Goal: Transaction & Acquisition: Obtain resource

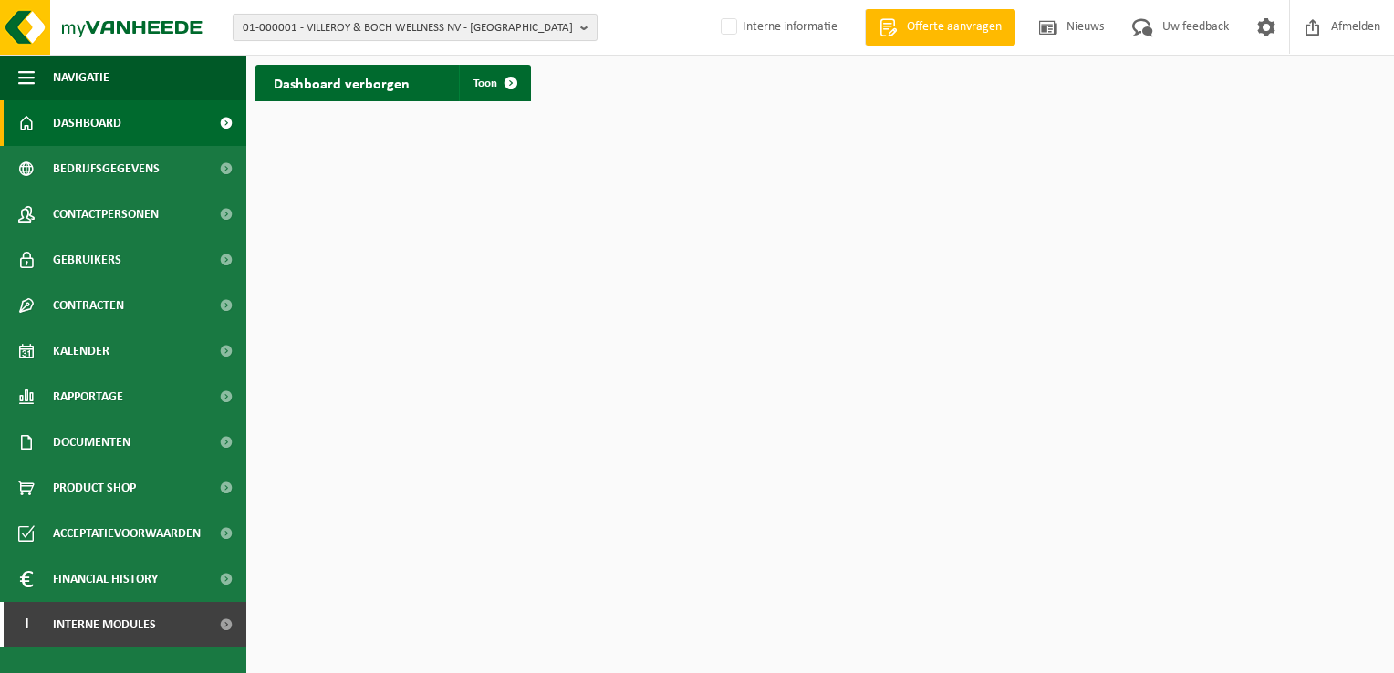
click at [587, 25] on b "button" at bounding box center [588, 28] width 16 height 26
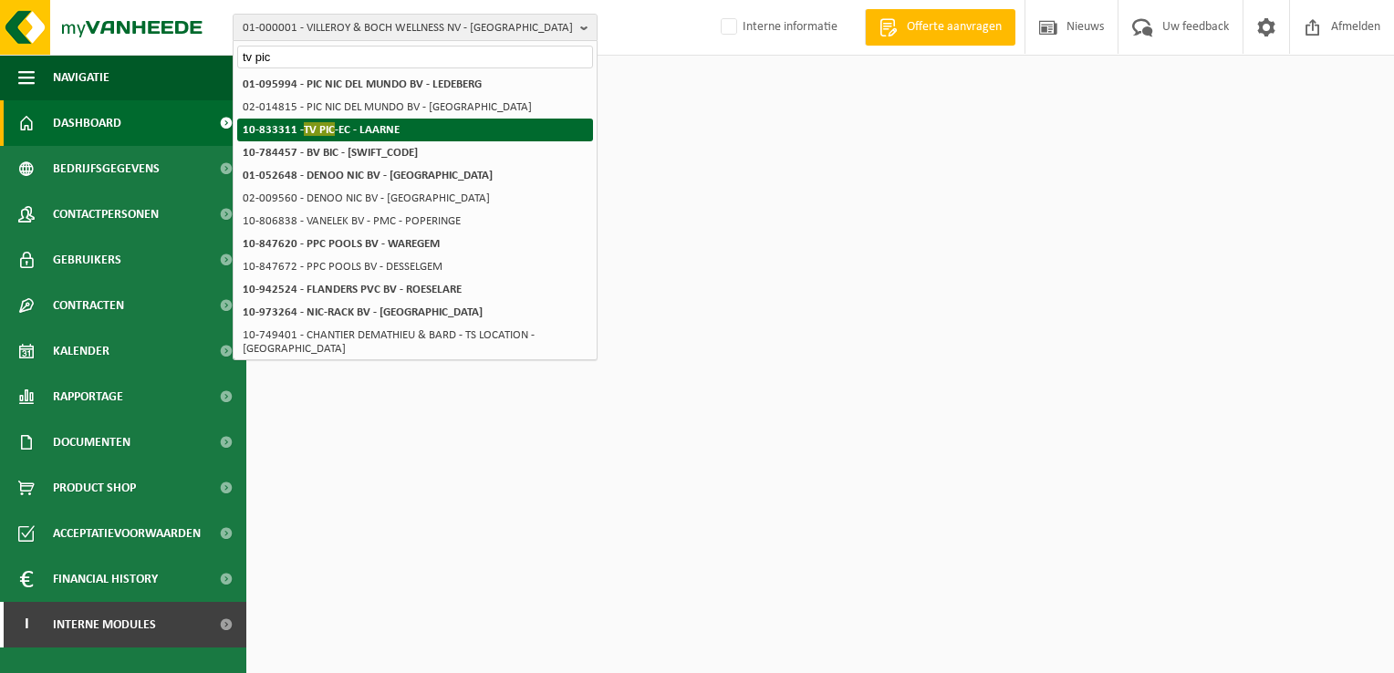
type input "tv pic"
click at [428, 131] on li "10-833311 - TV PIC -EC - LAARNE" at bounding box center [415, 130] width 356 height 23
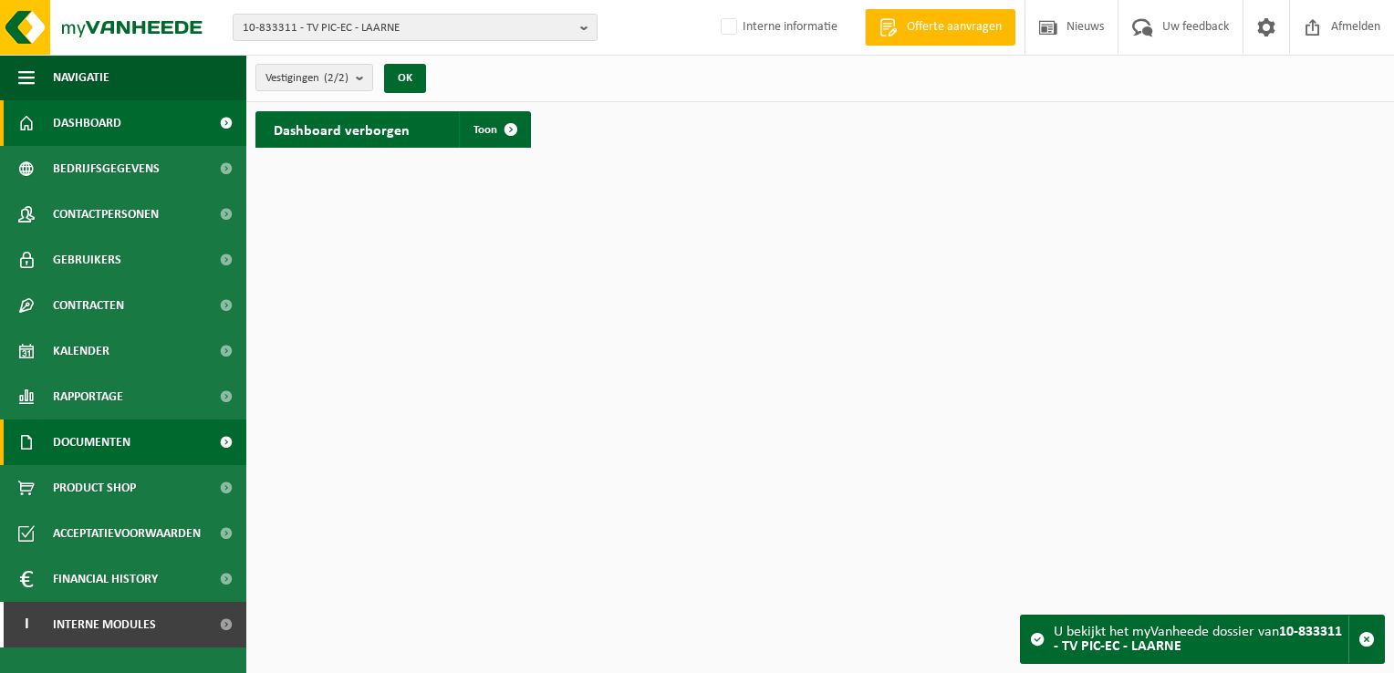
click at [91, 436] on span "Documenten" at bounding box center [92, 443] width 78 height 46
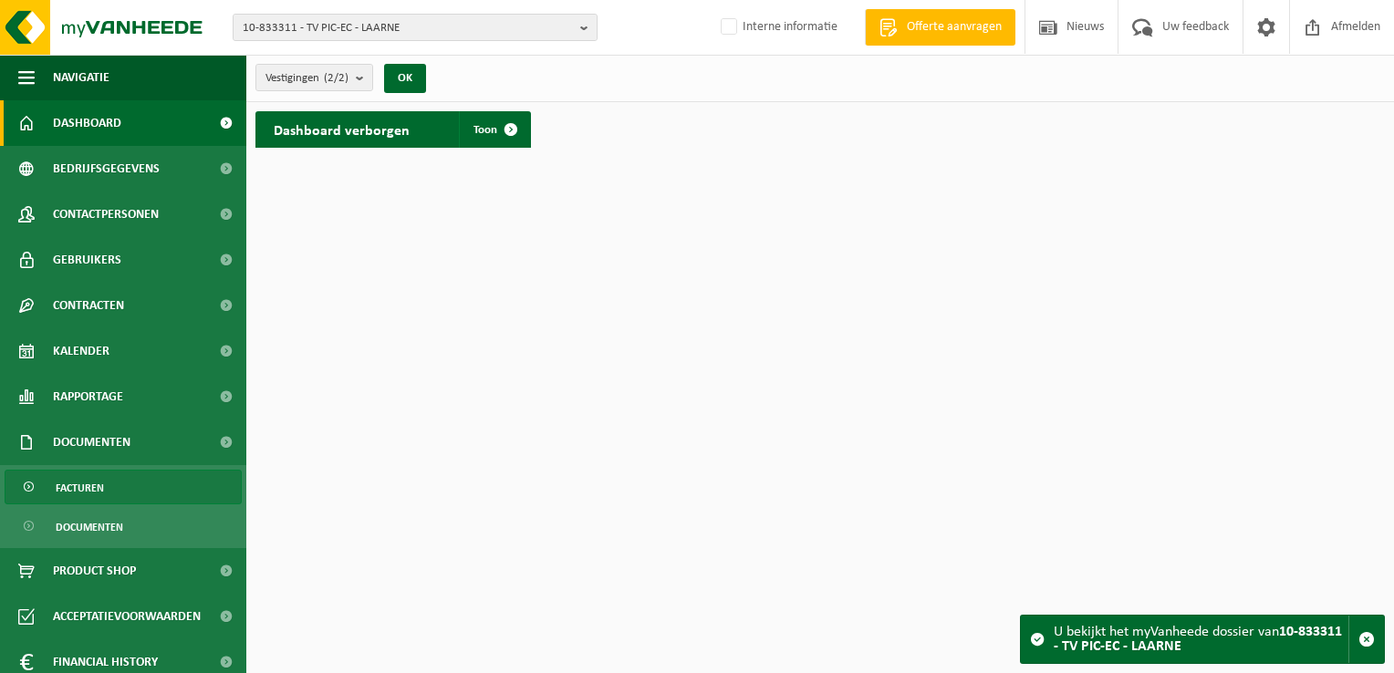
click at [96, 492] on span "Facturen" at bounding box center [80, 488] width 48 height 35
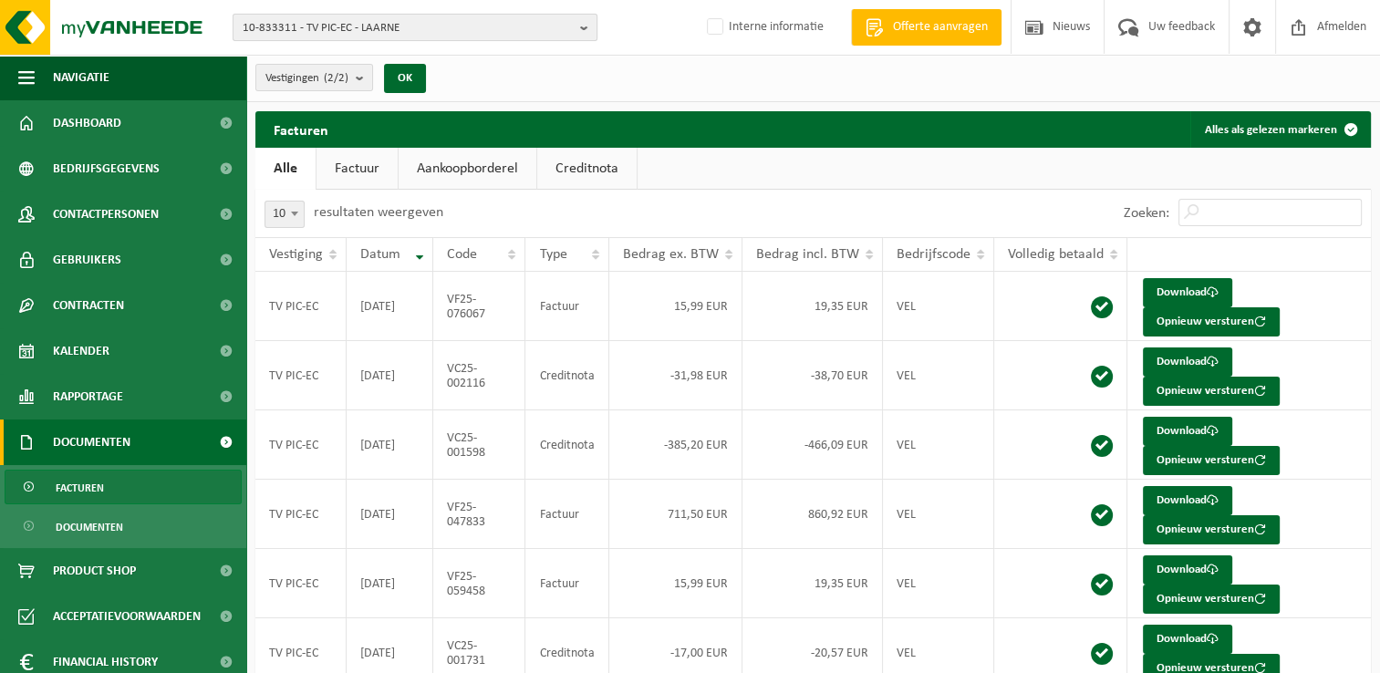
click at [586, 26] on b "button" at bounding box center [588, 28] width 16 height 26
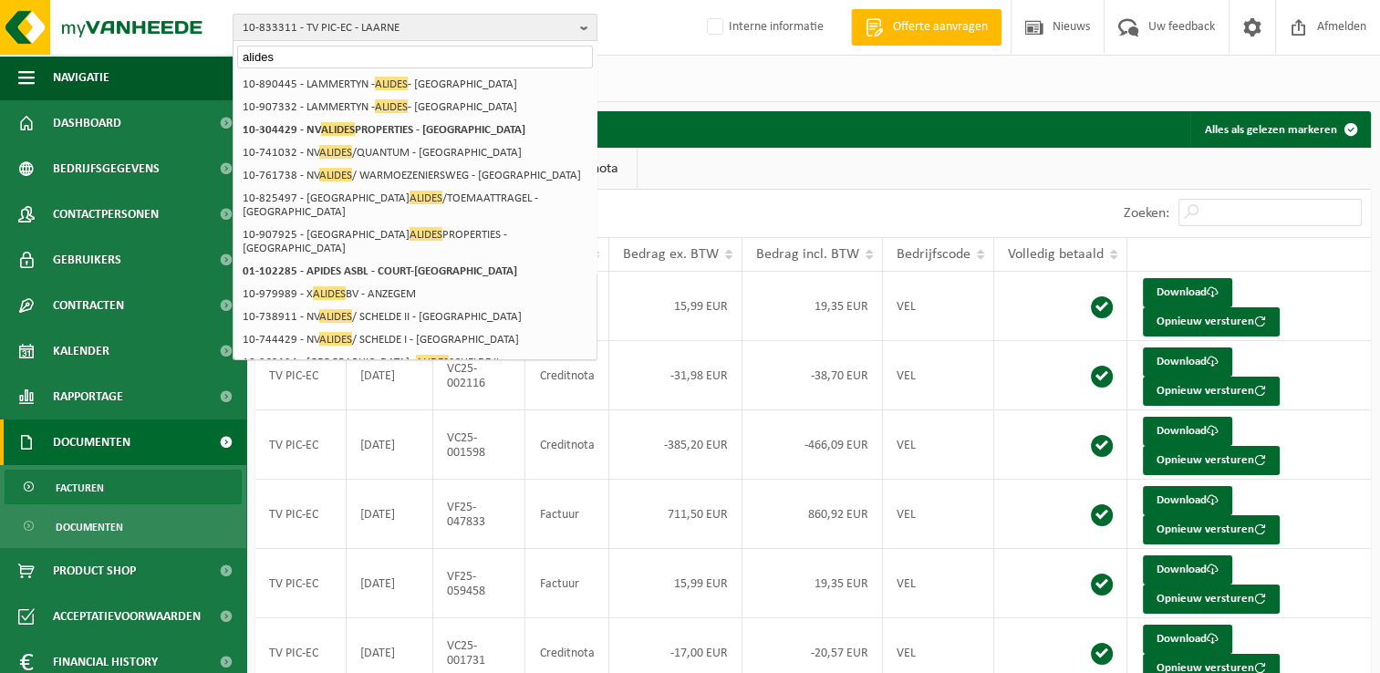
type input "alides"
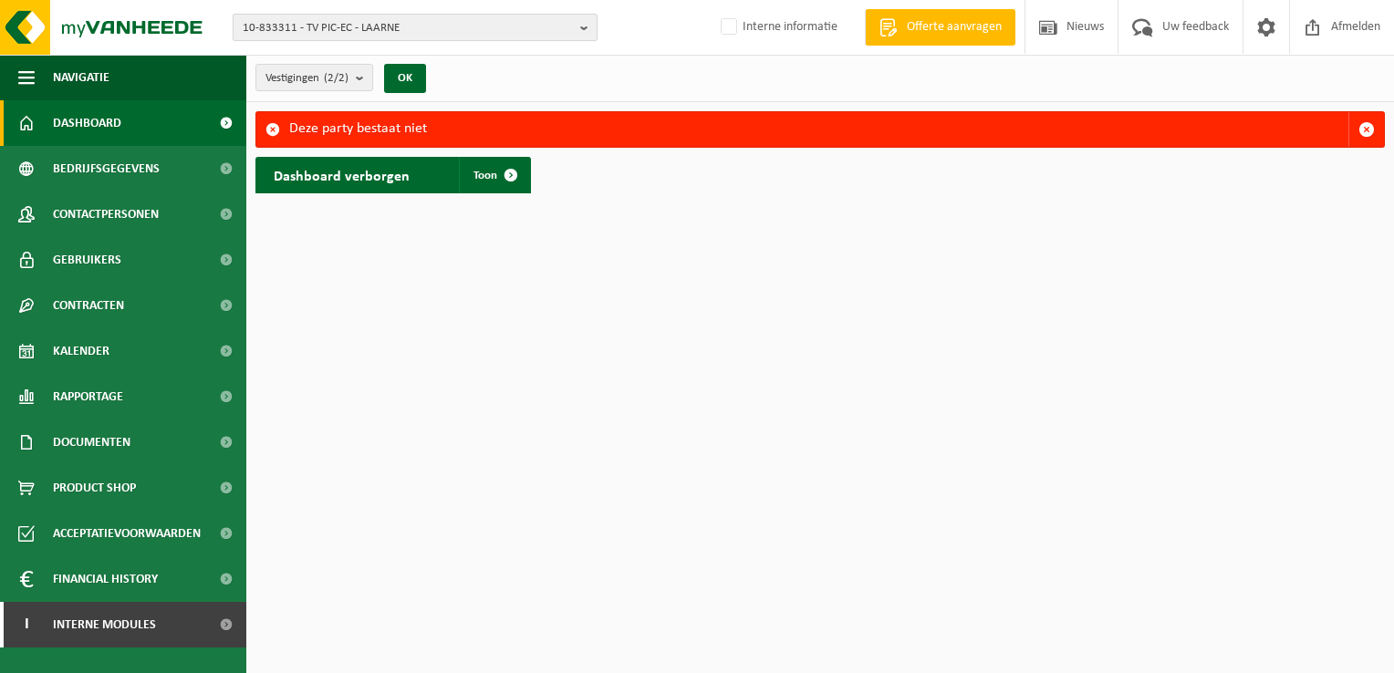
click at [587, 30] on b "button" at bounding box center [588, 28] width 16 height 26
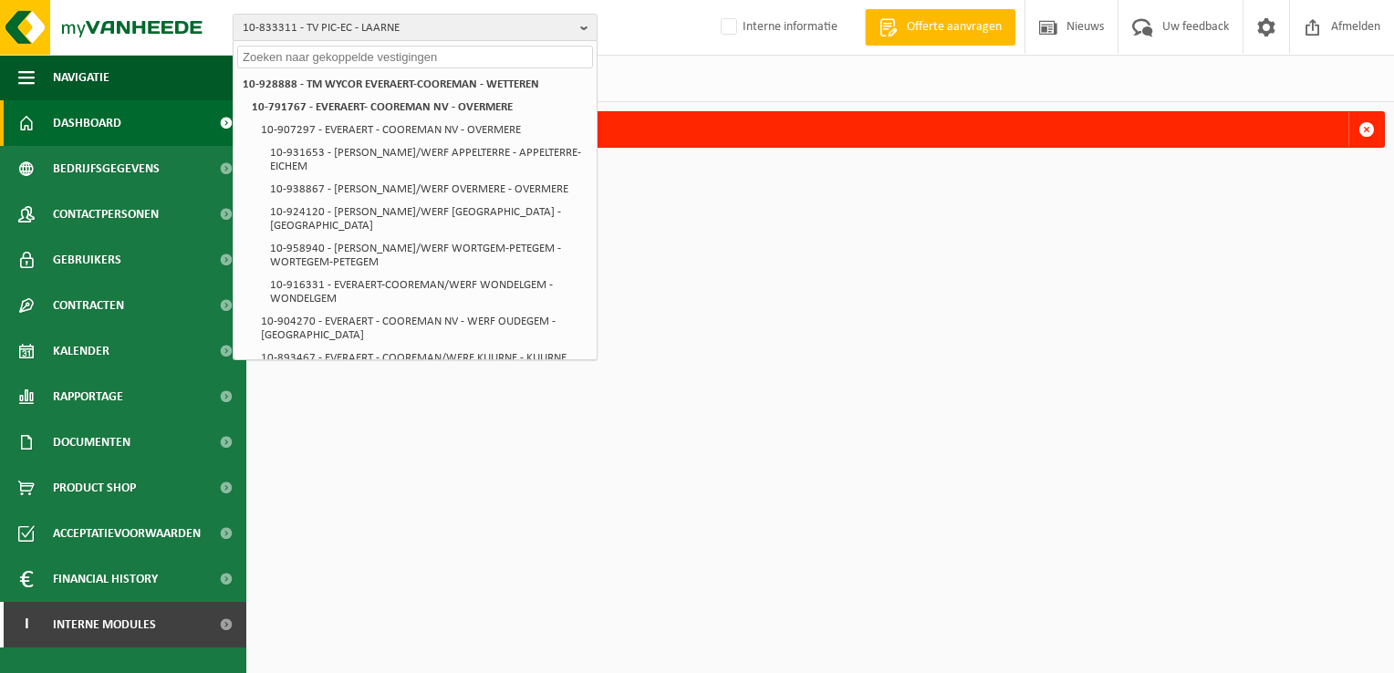
click at [404, 59] on input "text" at bounding box center [415, 57] width 356 height 23
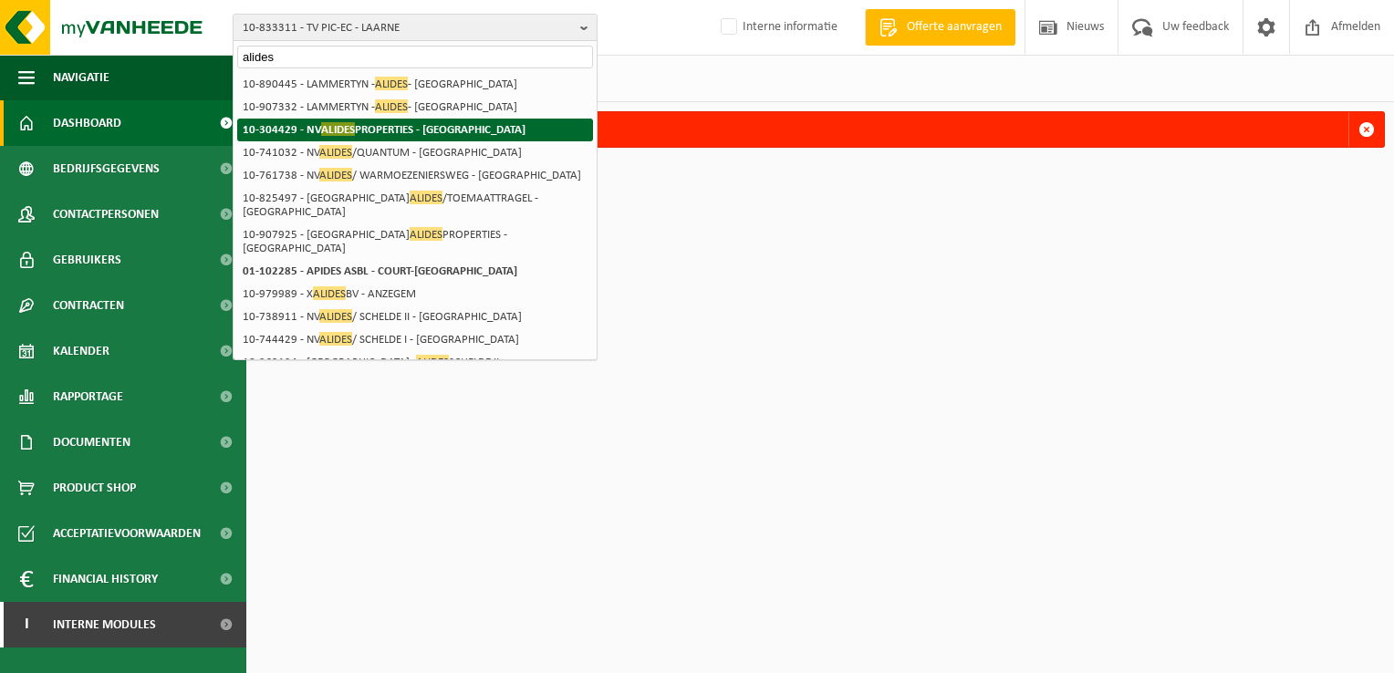
type input "alides"
click at [454, 125] on li "10-304429 - NV ALIDES PROPERTIES - GENT" at bounding box center [415, 130] width 356 height 23
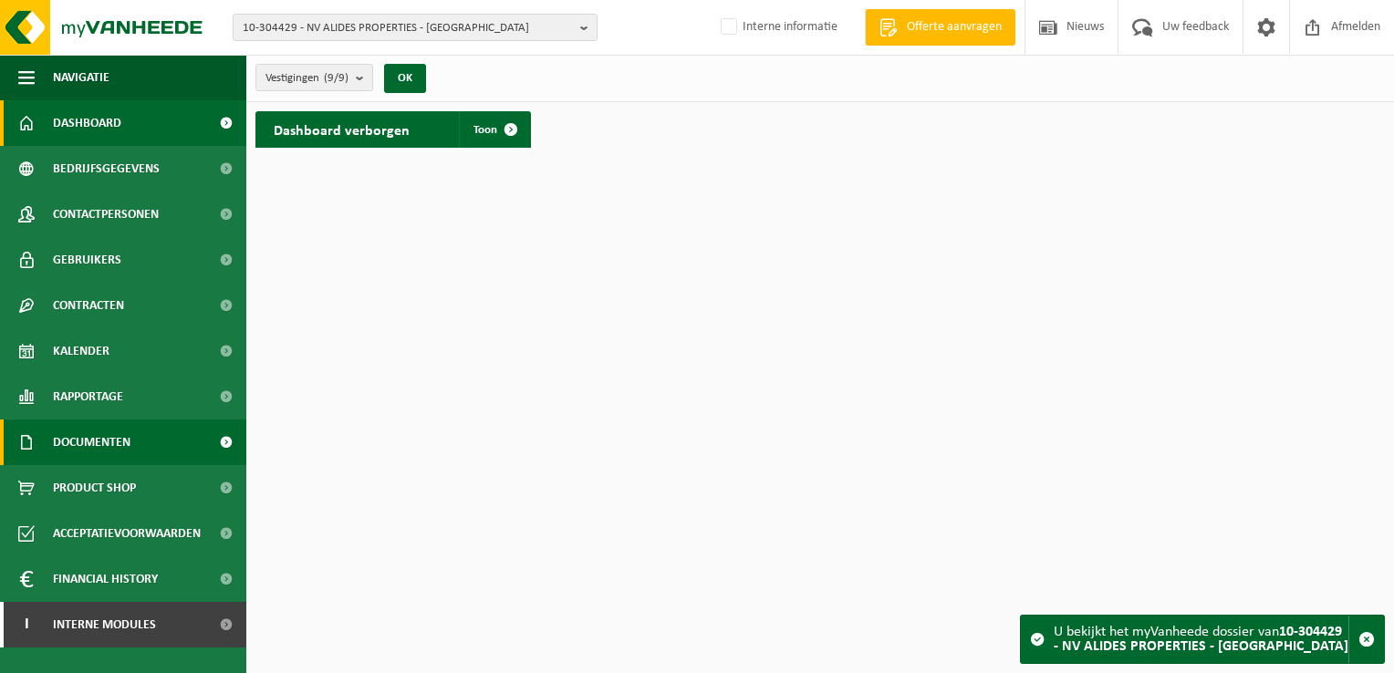
click at [97, 451] on span "Documenten" at bounding box center [92, 443] width 78 height 46
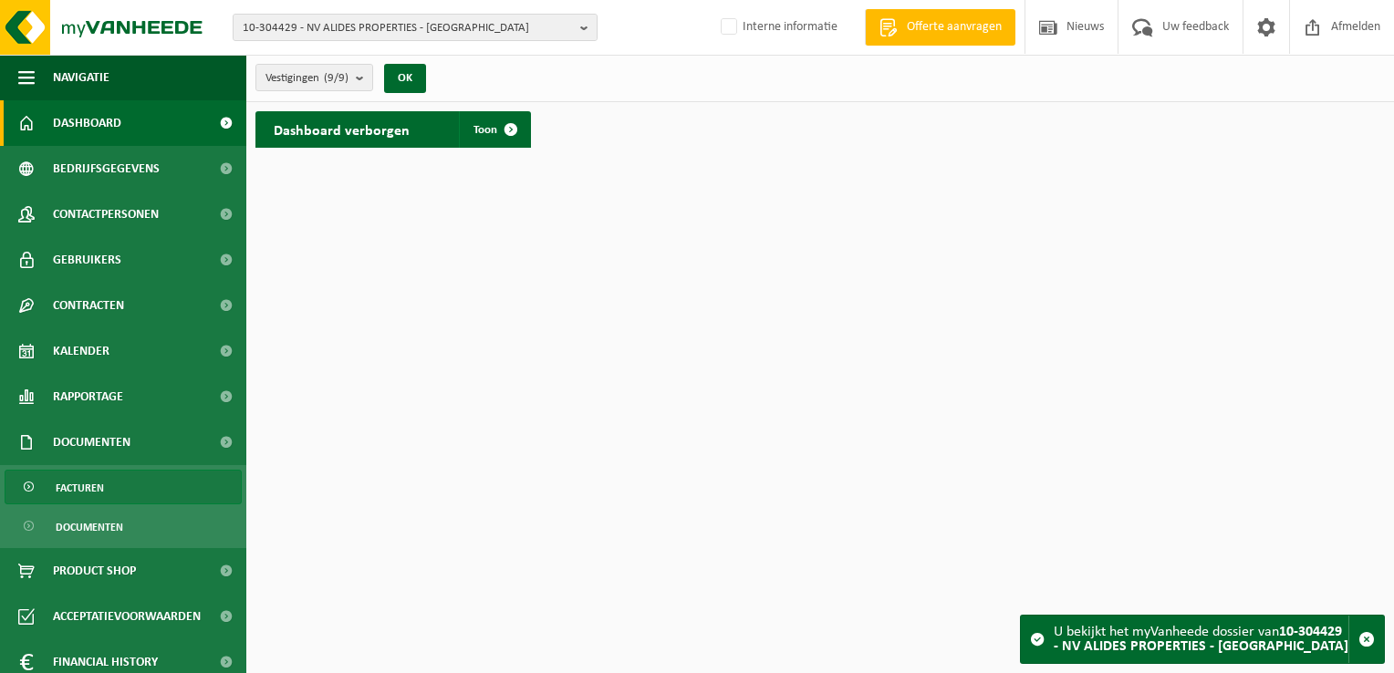
click at [95, 477] on span "Facturen" at bounding box center [80, 488] width 48 height 35
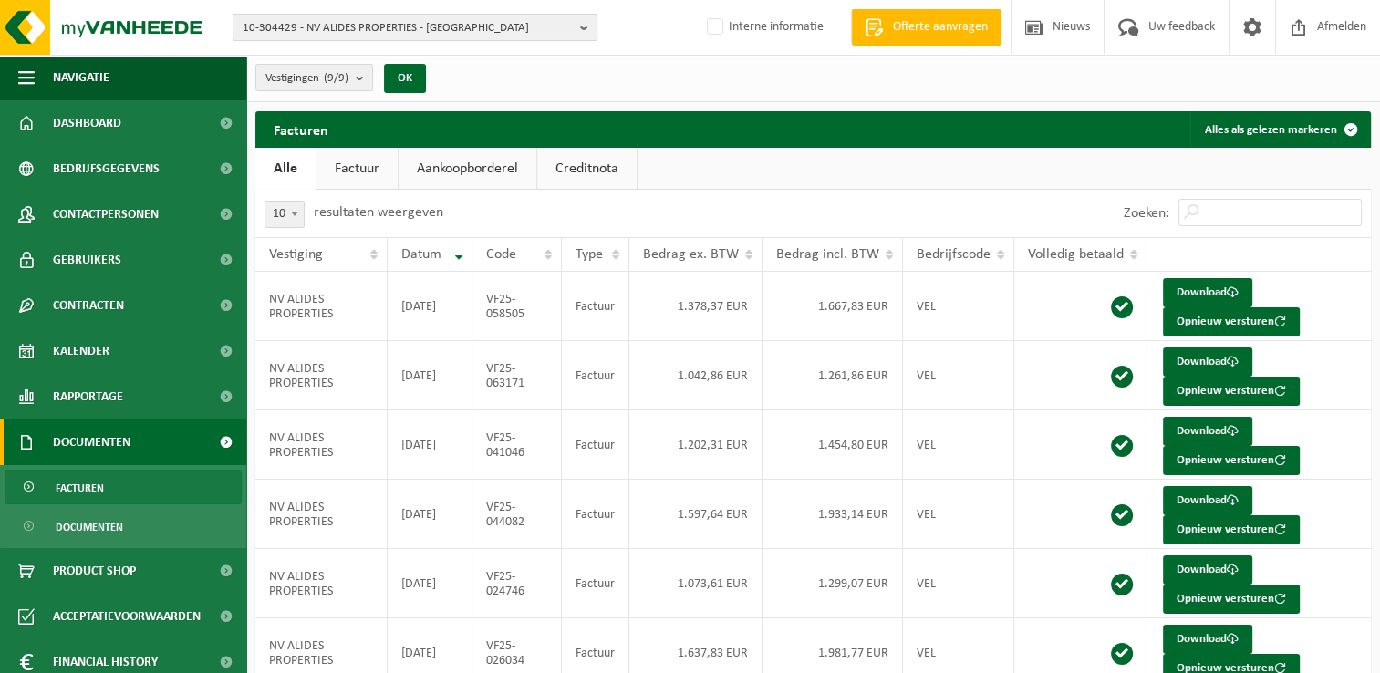
click at [577, 18] on button "10-304429 - NV ALIDES PROPERTIES - GENT" at bounding box center [415, 27] width 365 height 27
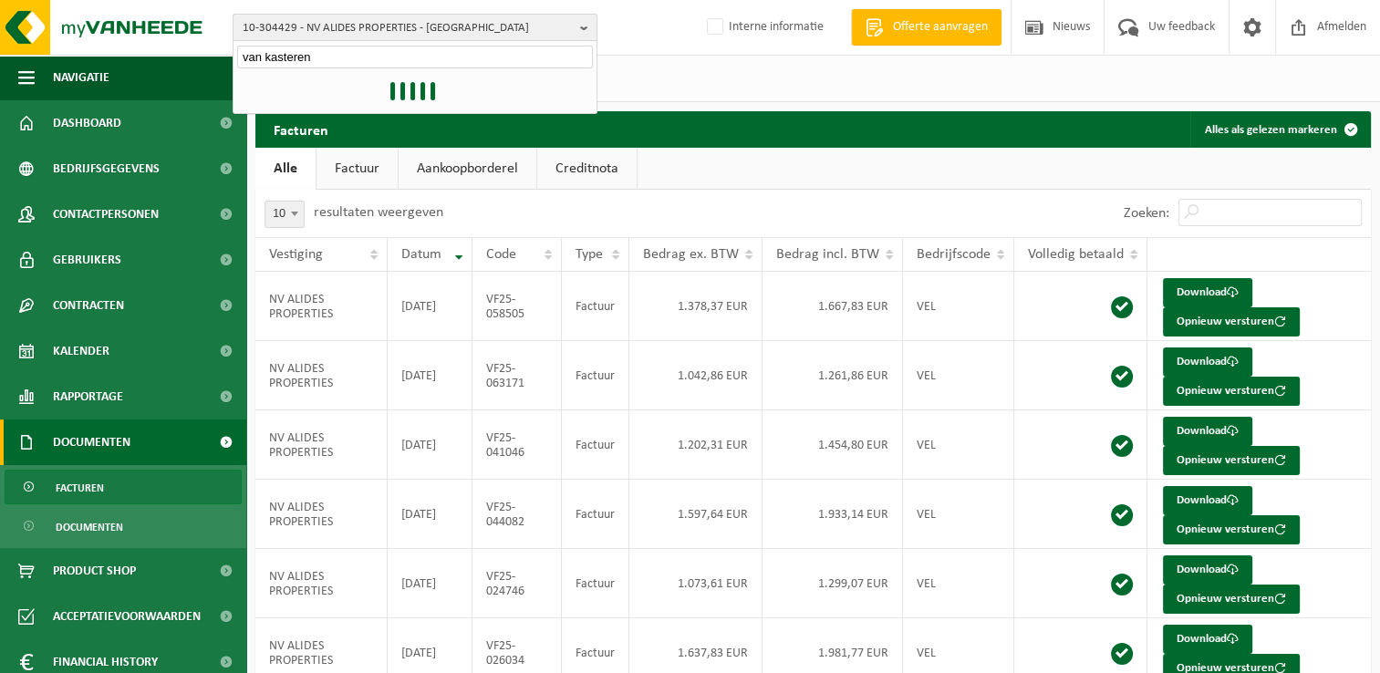
type input "van kasteren"
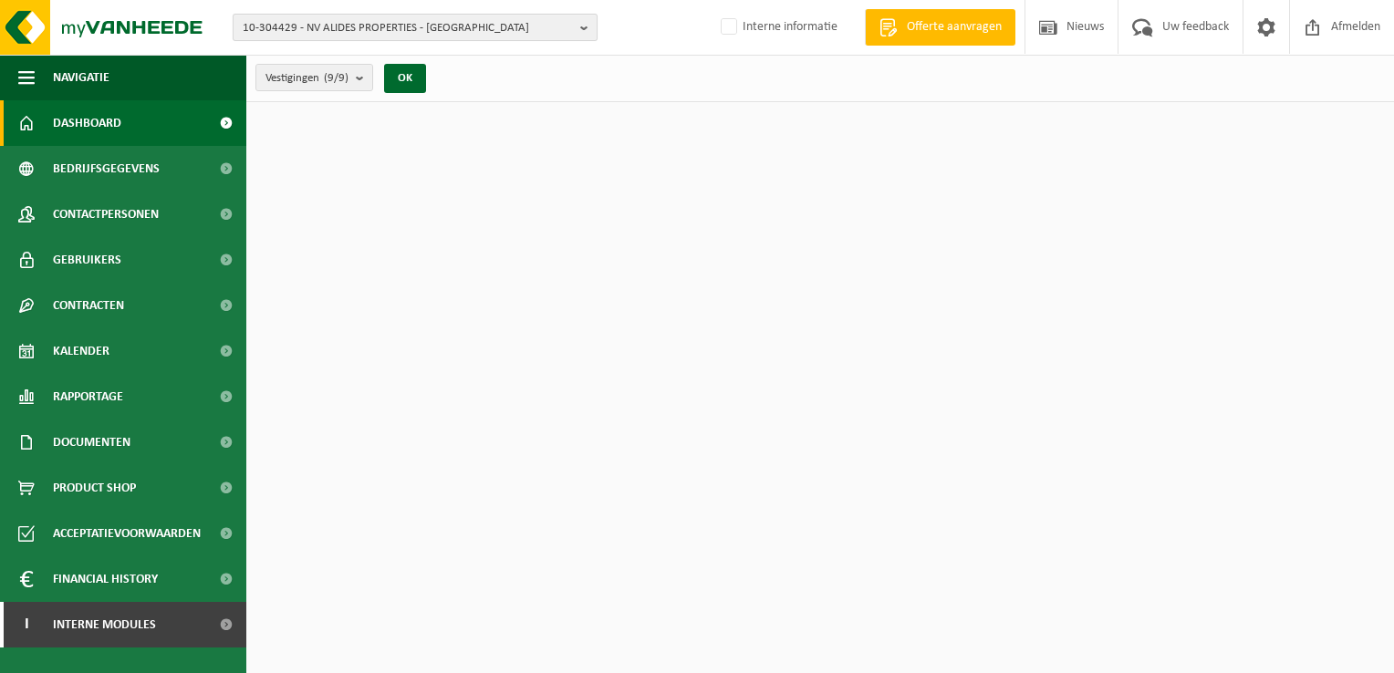
click at [530, 16] on span "10-304429 - NV ALIDES PROPERTIES - GENT" at bounding box center [408, 28] width 330 height 27
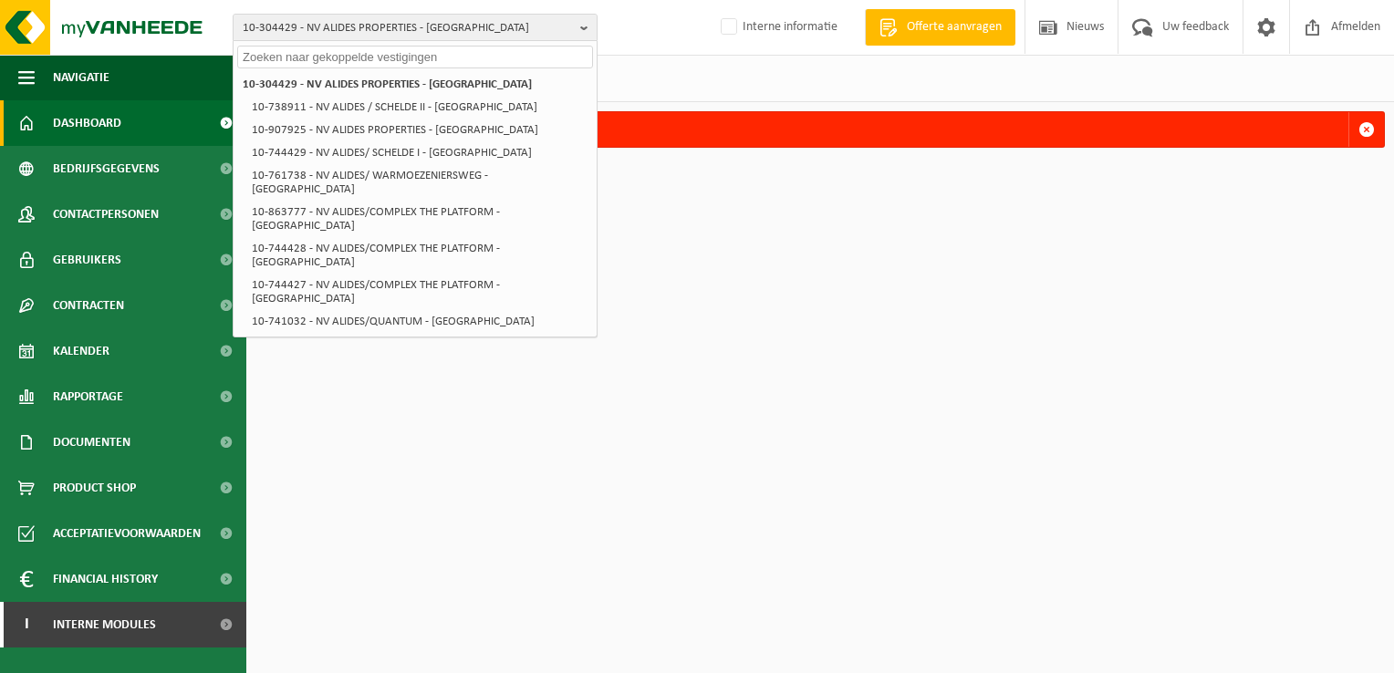
click at [512, 65] on input "text" at bounding box center [415, 57] width 356 height 23
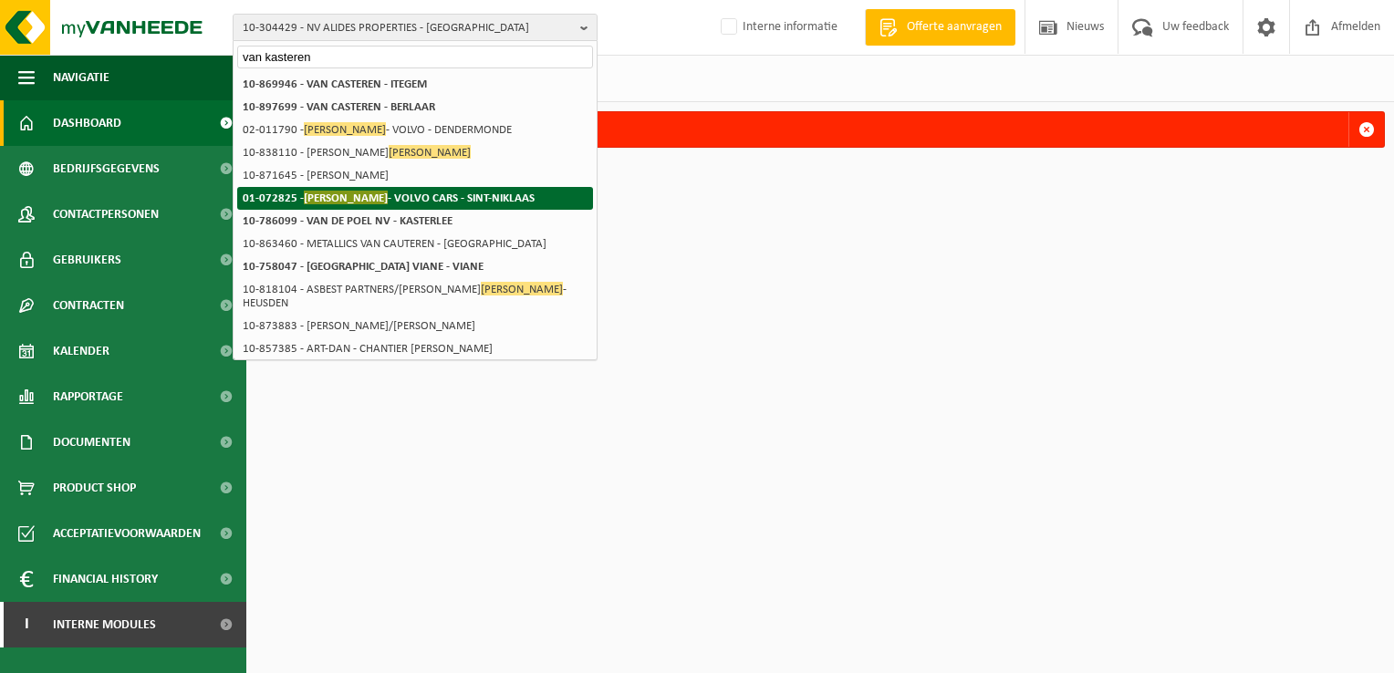
type input "van kasteren"
click at [493, 191] on strong "01-072825 - VAN KASTEREN - VOLVO CARS - SINT-NIKLAAS" at bounding box center [389, 198] width 292 height 14
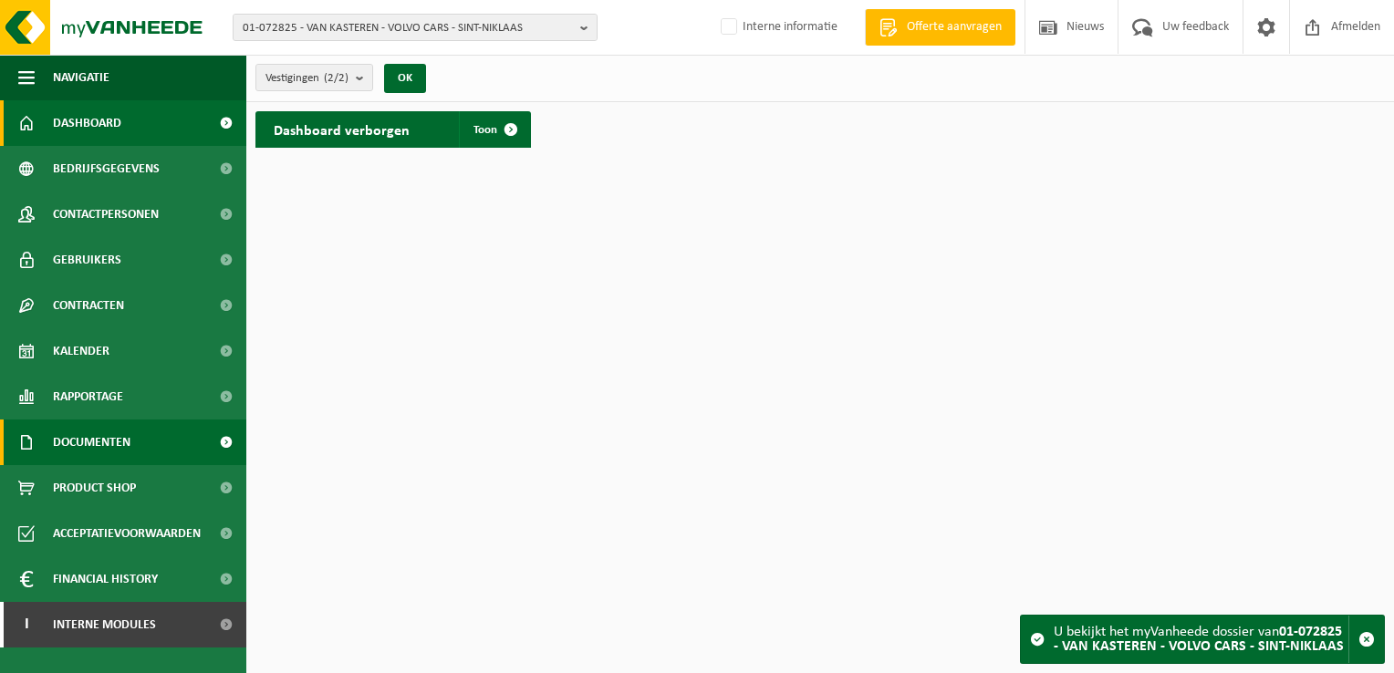
click at [94, 446] on span "Documenten" at bounding box center [92, 443] width 78 height 46
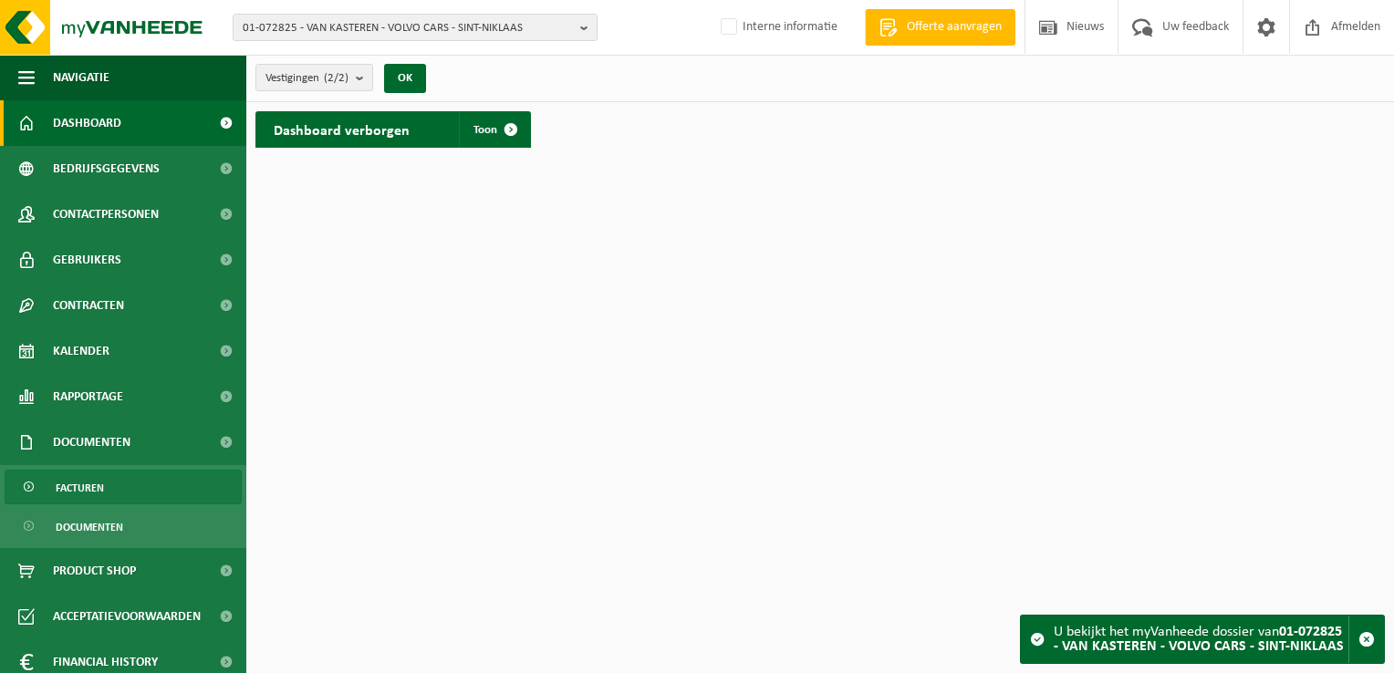
click at [88, 477] on span "Facturen" at bounding box center [80, 488] width 48 height 35
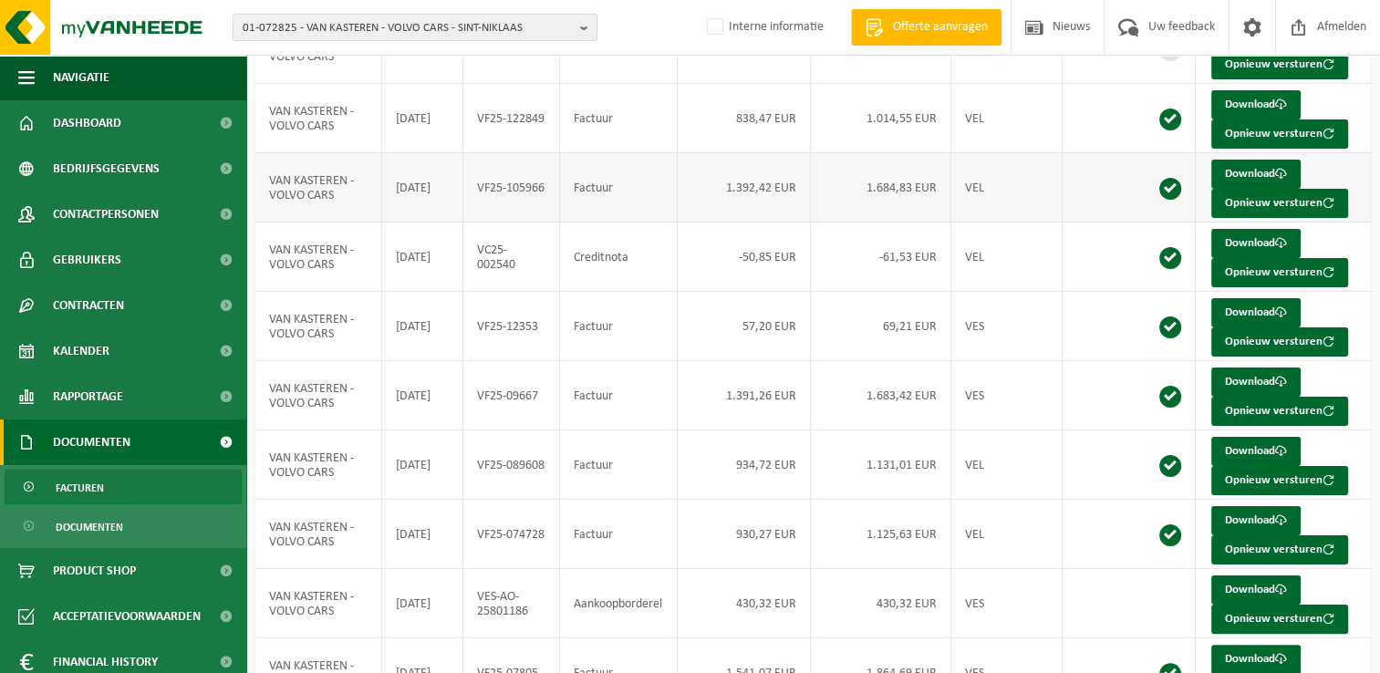
scroll to position [353, 0]
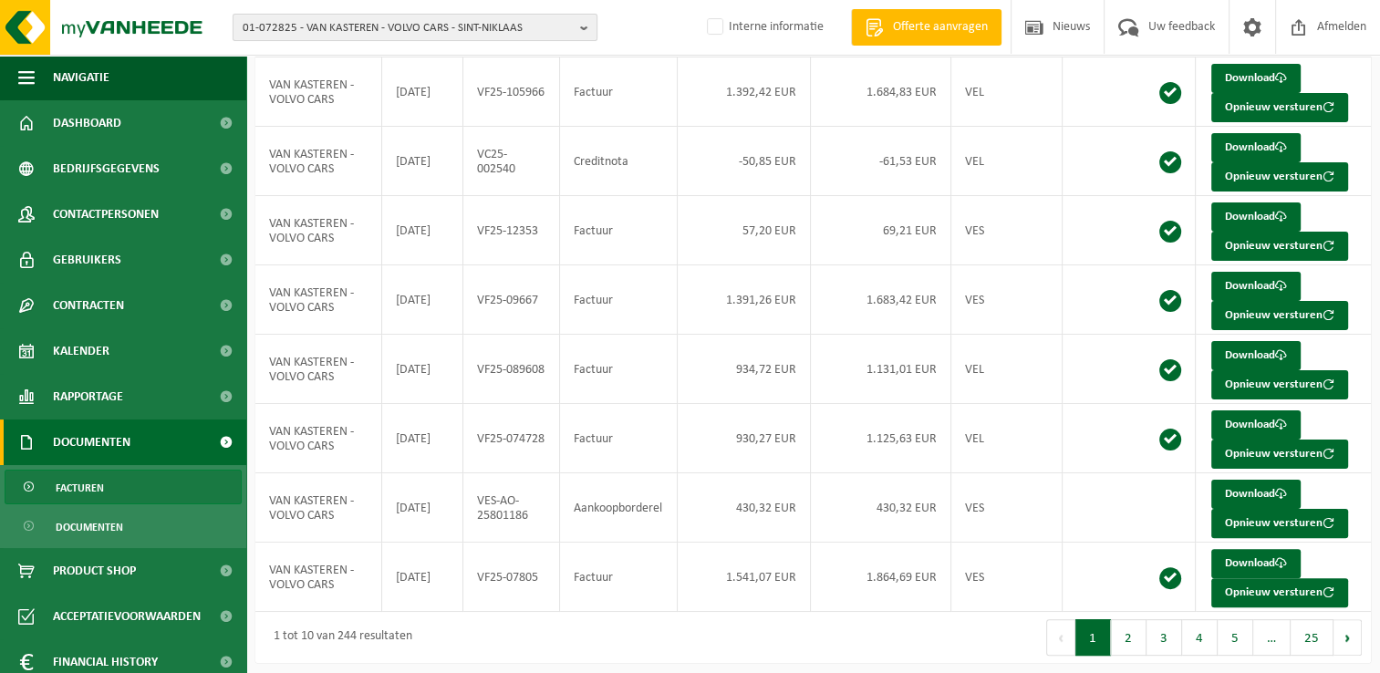
click at [582, 26] on b "button" at bounding box center [588, 28] width 16 height 26
type input "emiliani"
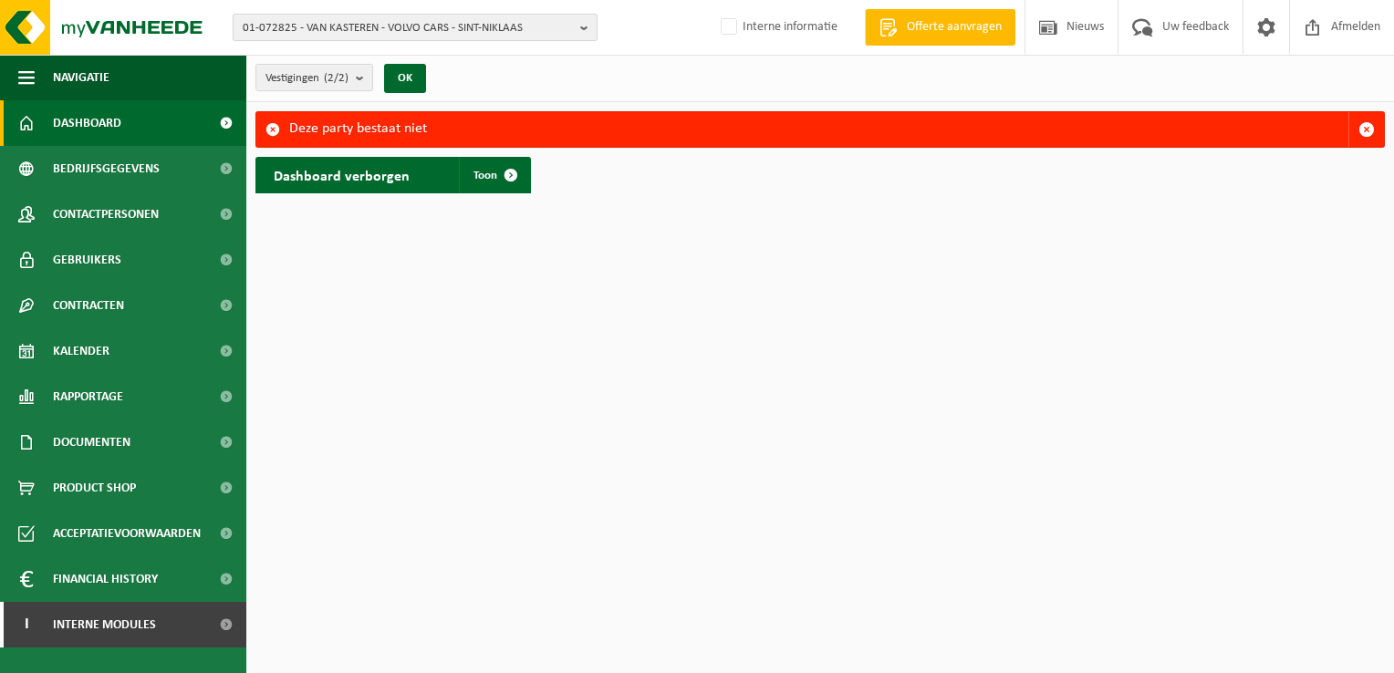
click at [578, 35] on button "01-072825 - VAN KASTEREN - VOLVO CARS - SINT-NIKLAAS" at bounding box center [415, 27] width 365 height 27
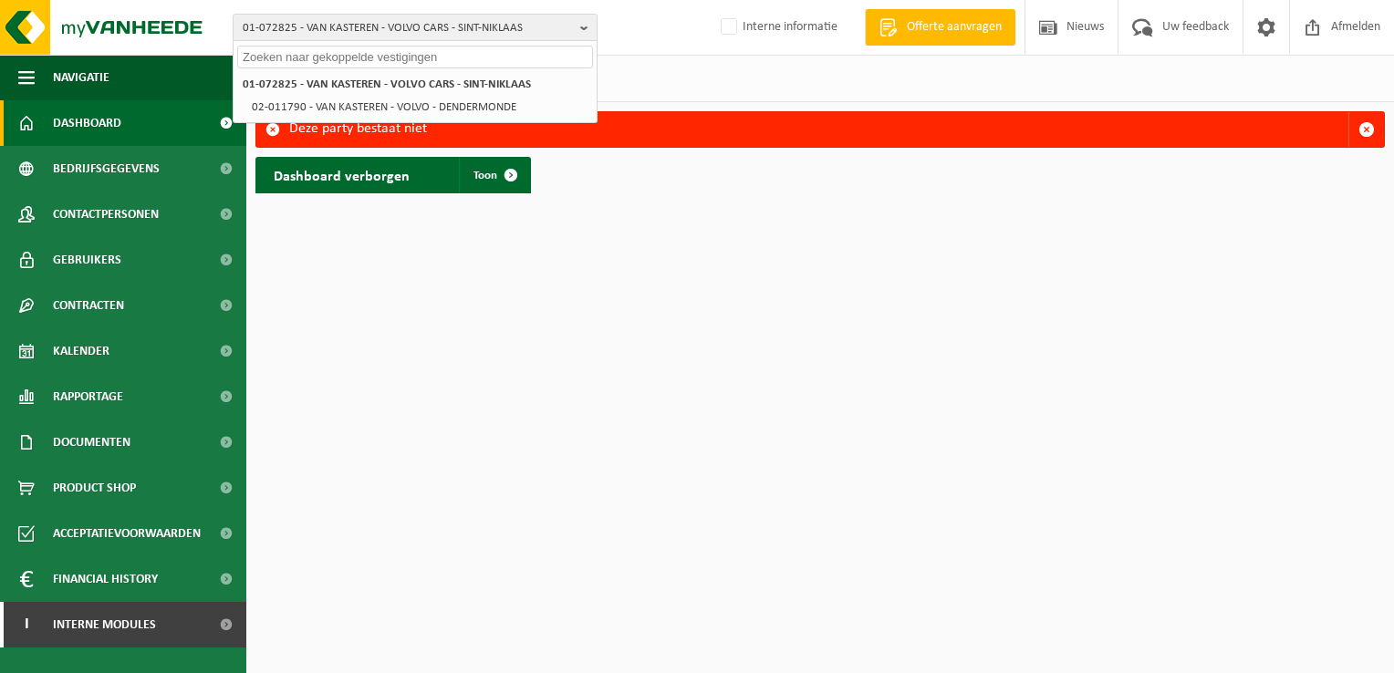
click at [456, 65] on input "text" at bounding box center [415, 57] width 356 height 23
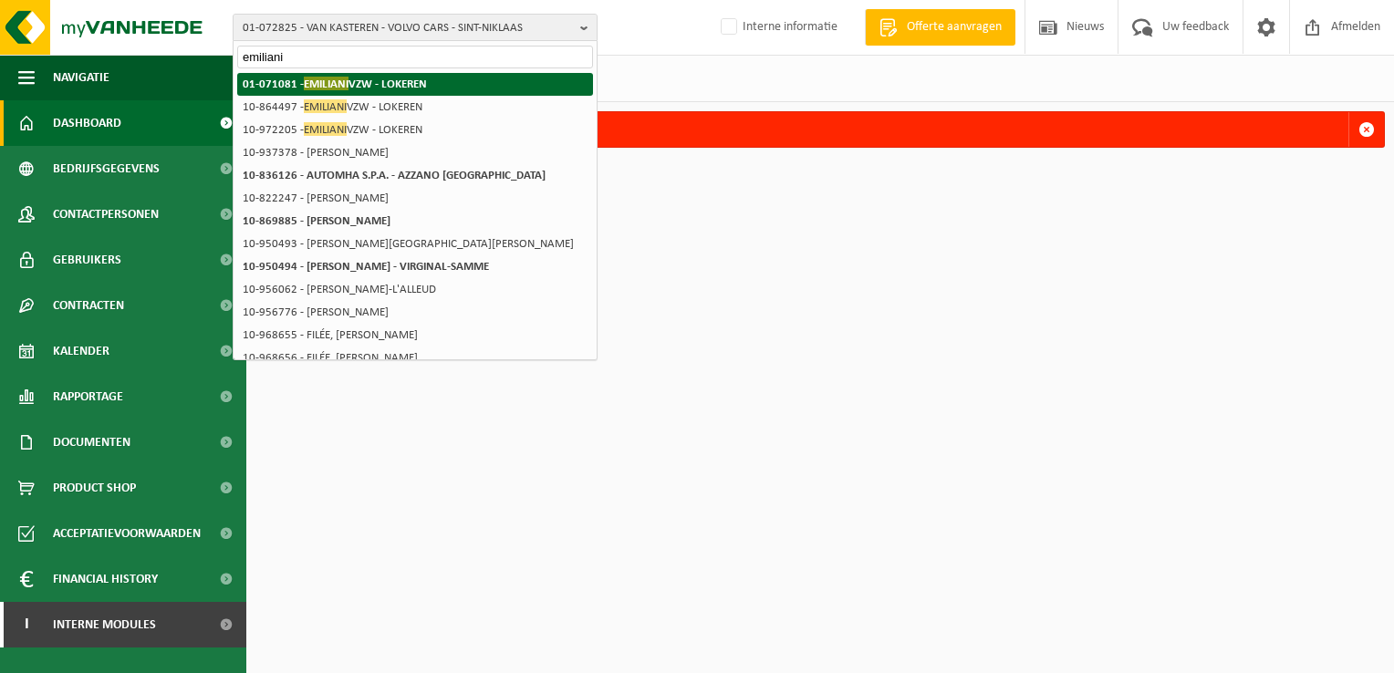
type input "emiliani"
click at [445, 87] on li "01-071081 - EMILIANI VZW - LOKEREN" at bounding box center [415, 84] width 356 height 23
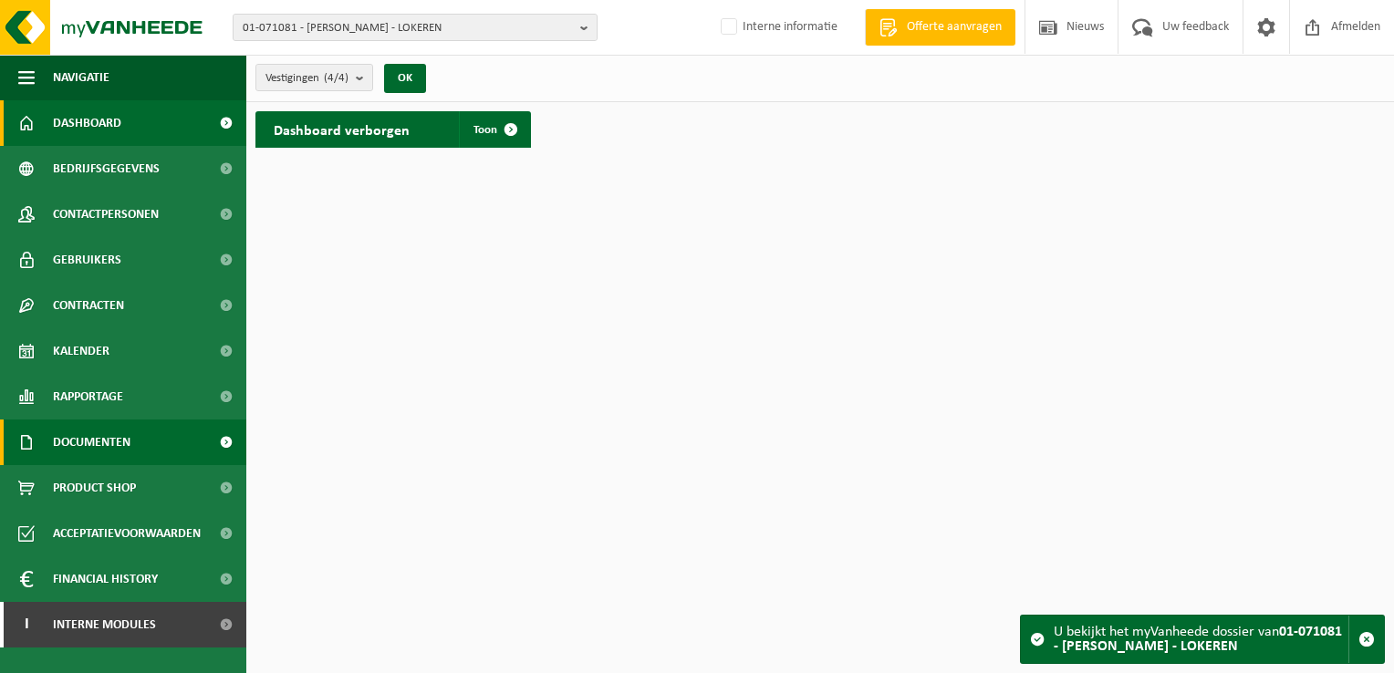
click at [73, 430] on span "Documenten" at bounding box center [92, 443] width 78 height 46
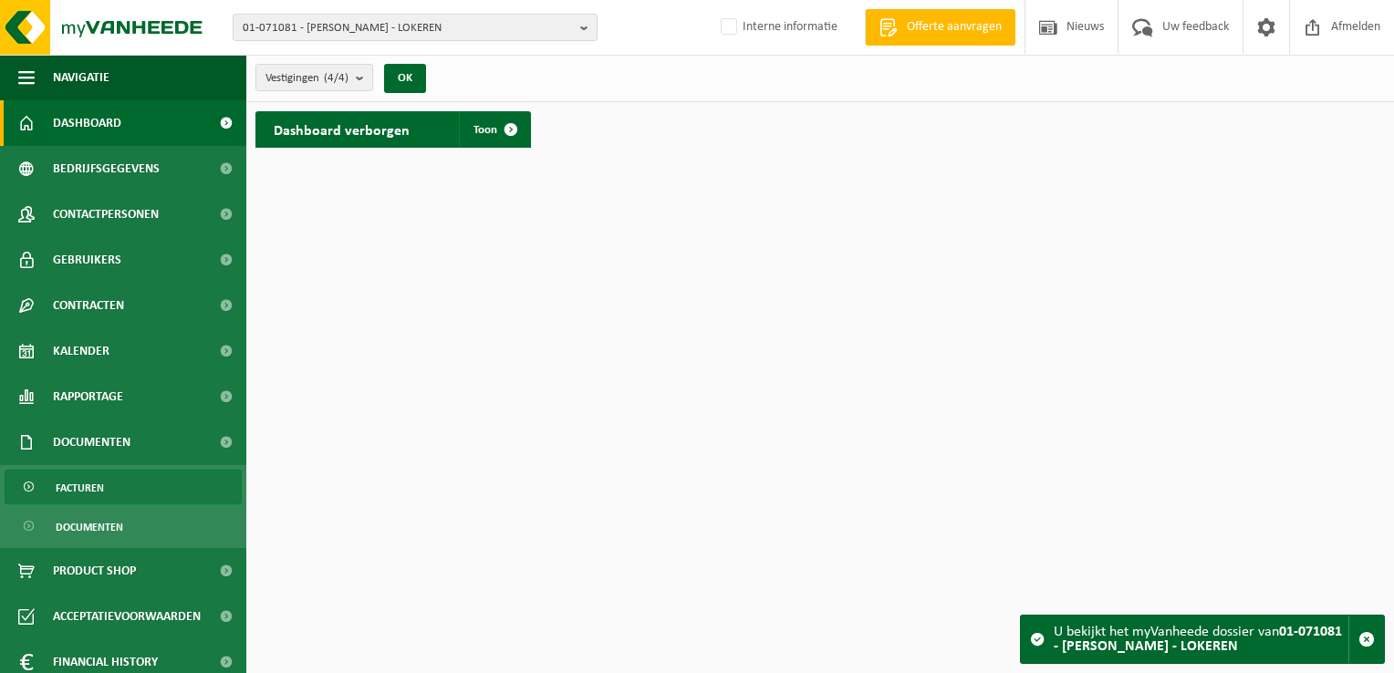
click at [79, 494] on span "Facturen" at bounding box center [80, 488] width 48 height 35
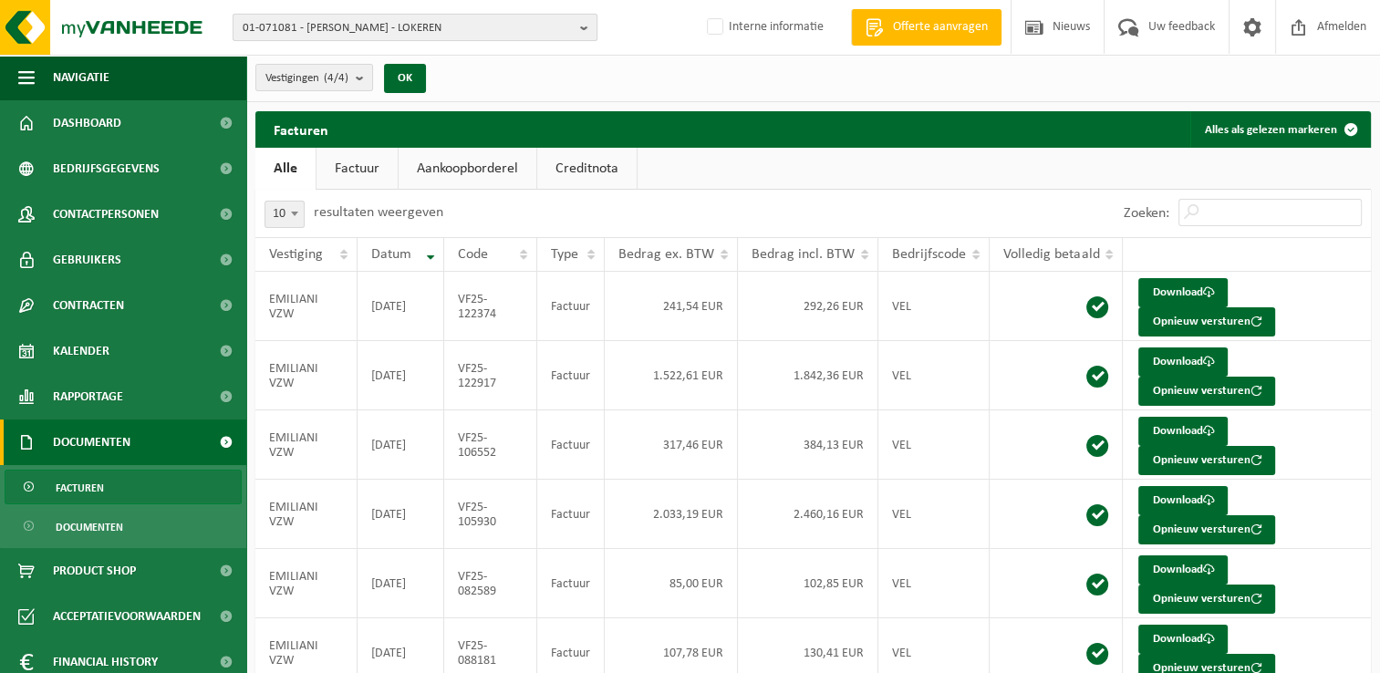
click at [545, 27] on span "01-071081 - [PERSON_NAME] - LOKEREN" at bounding box center [408, 28] width 330 height 27
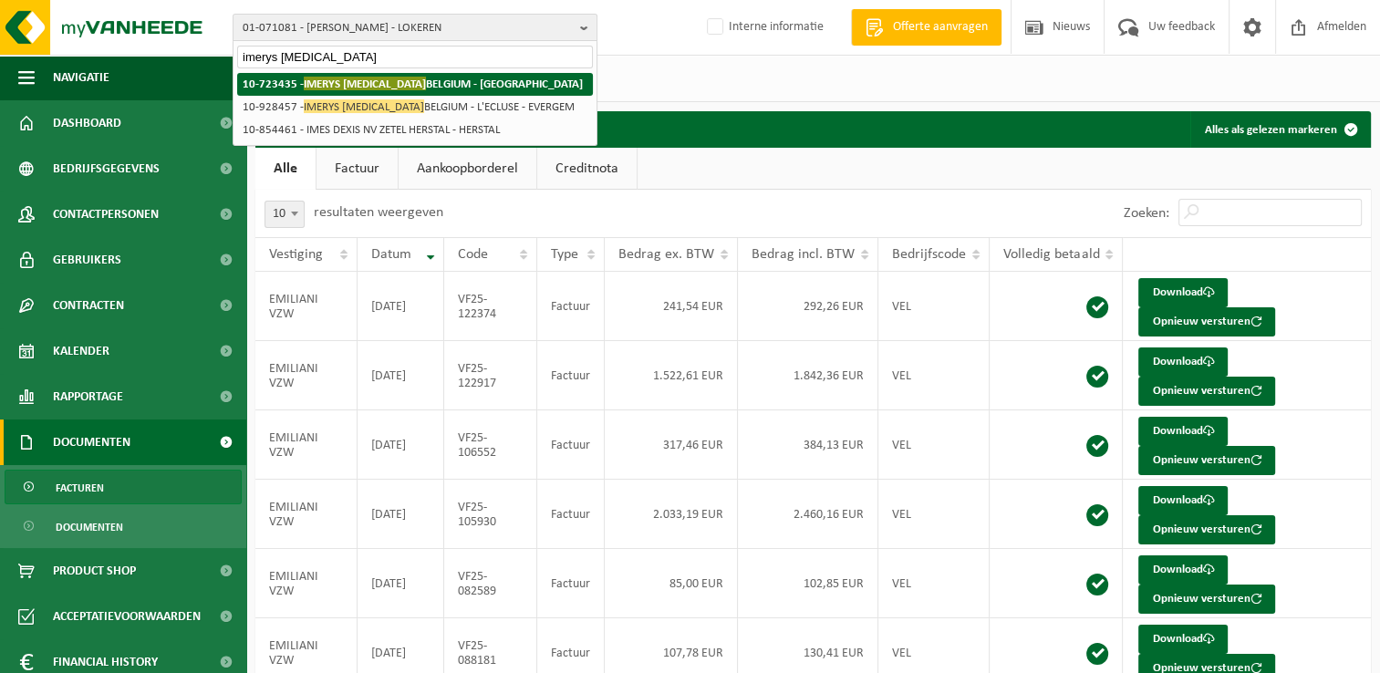
type input "imerys talc"
click at [440, 78] on strong "10-723435 - IMERYS TALC BELGIUM - GENT" at bounding box center [413, 84] width 340 height 14
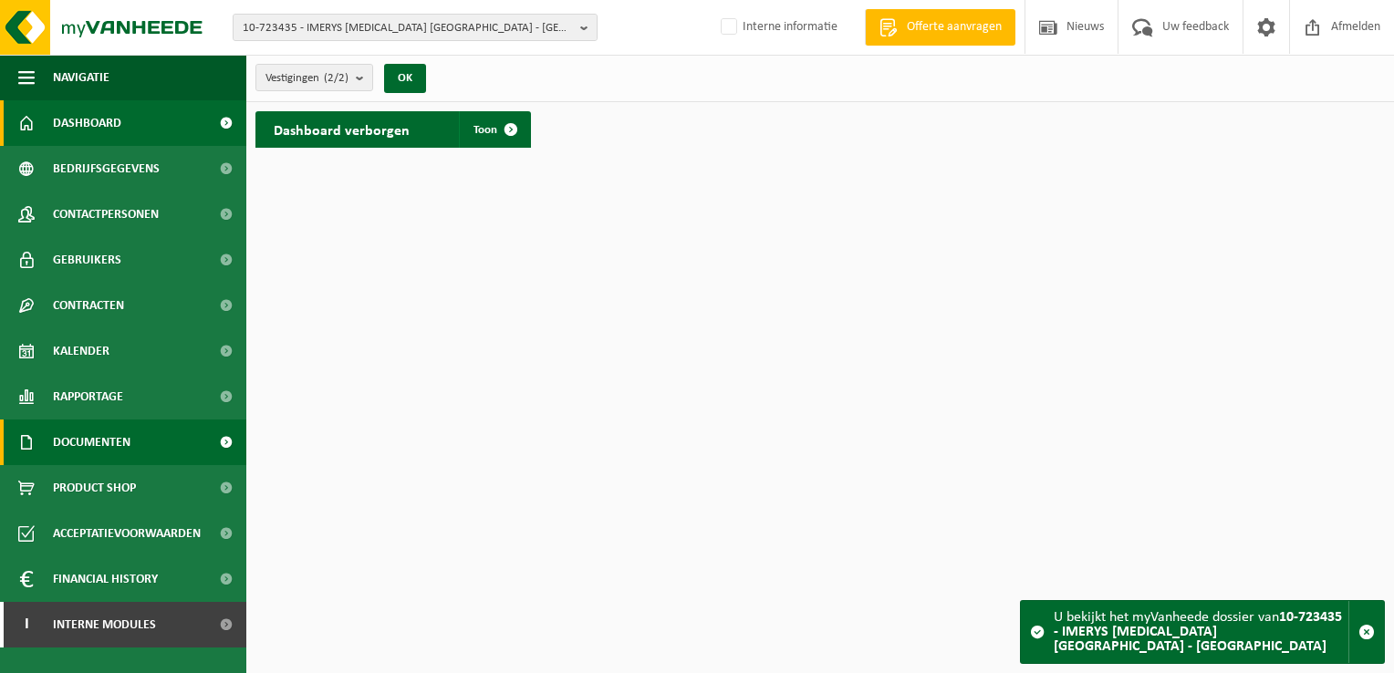
click at [107, 445] on span "Documenten" at bounding box center [92, 443] width 78 height 46
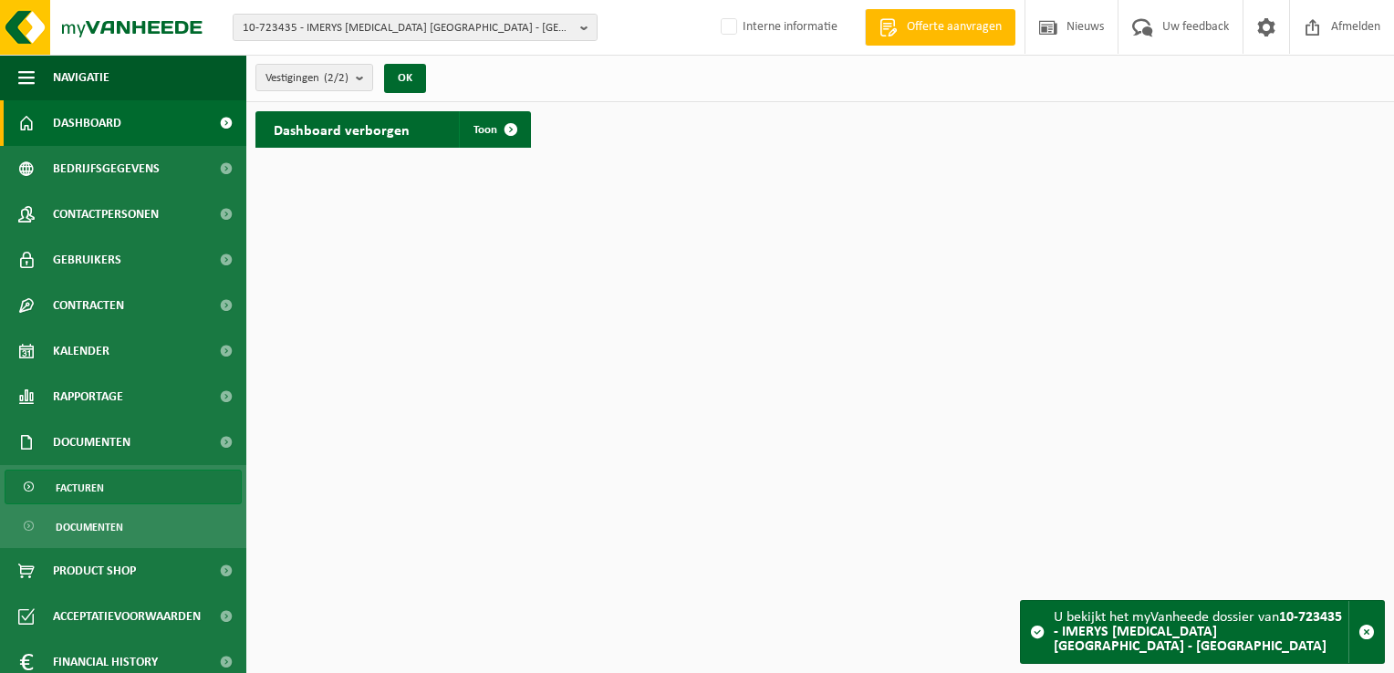
click at [98, 486] on span "Facturen" at bounding box center [80, 488] width 48 height 35
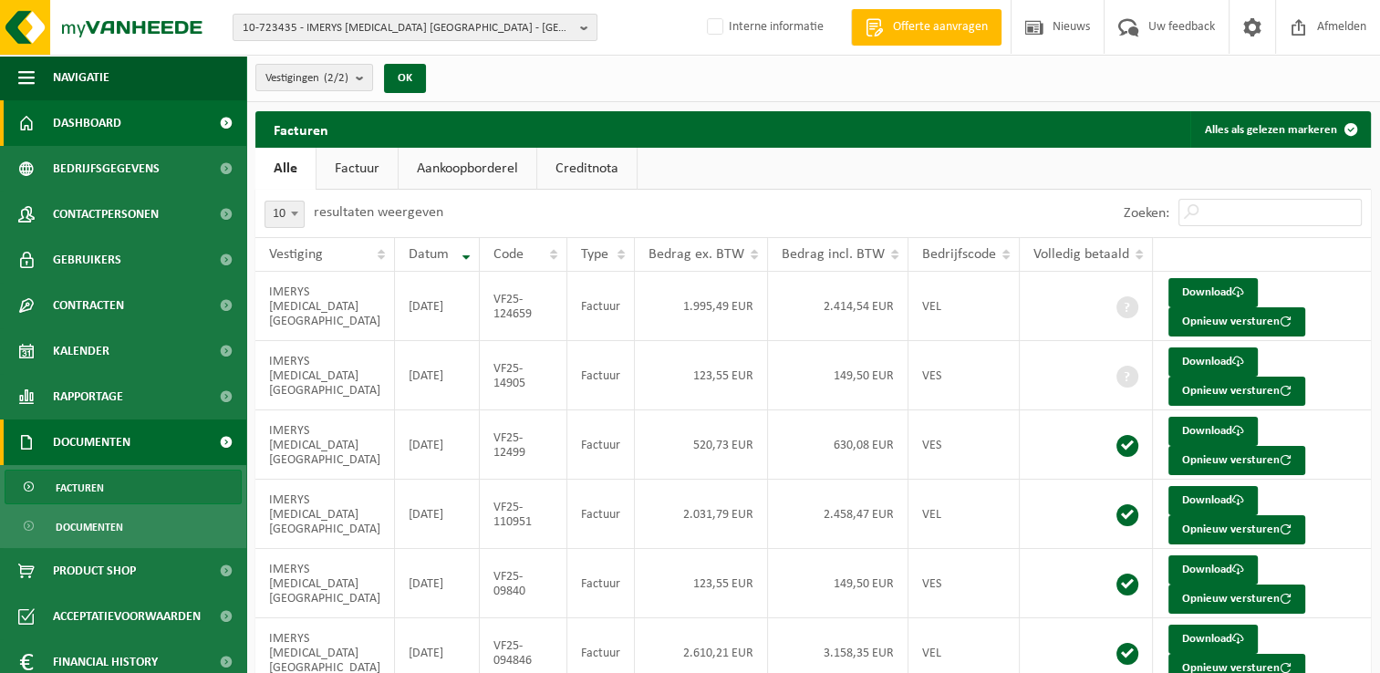
click at [130, 126] on link "Dashboard" at bounding box center [123, 123] width 246 height 46
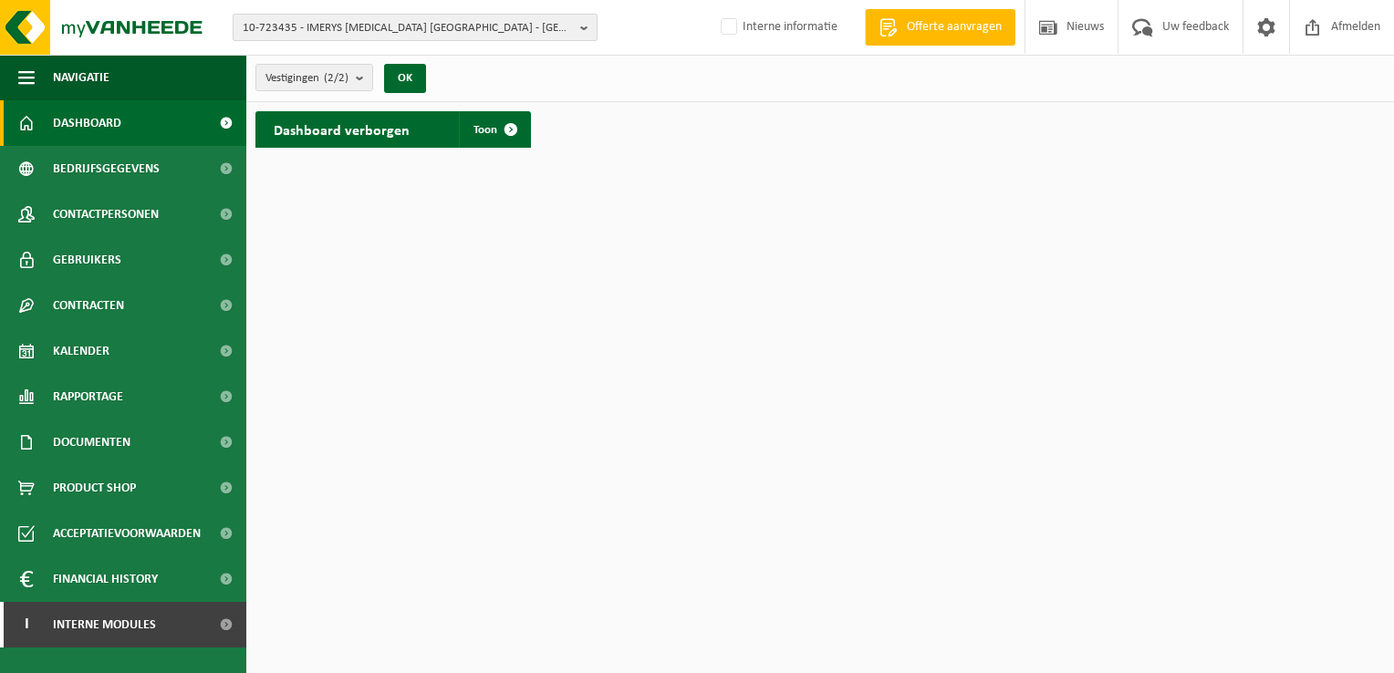
click at [579, 24] on button "10-723435 - IMERYS TALC BELGIUM - GENT" at bounding box center [415, 27] width 365 height 27
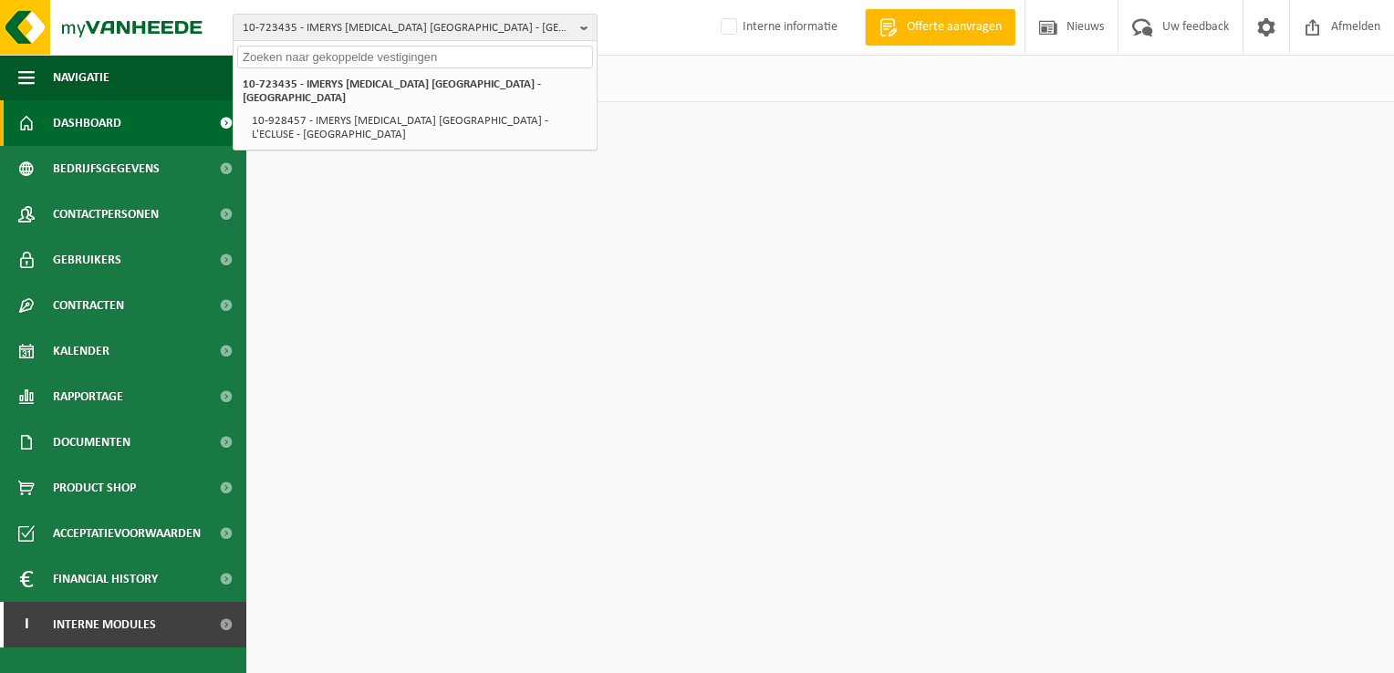
click at [389, 62] on input "text" at bounding box center [415, 57] width 356 height 23
click at [708, 47] on span "Interne informatie" at bounding box center [776, 27] width 160 height 54
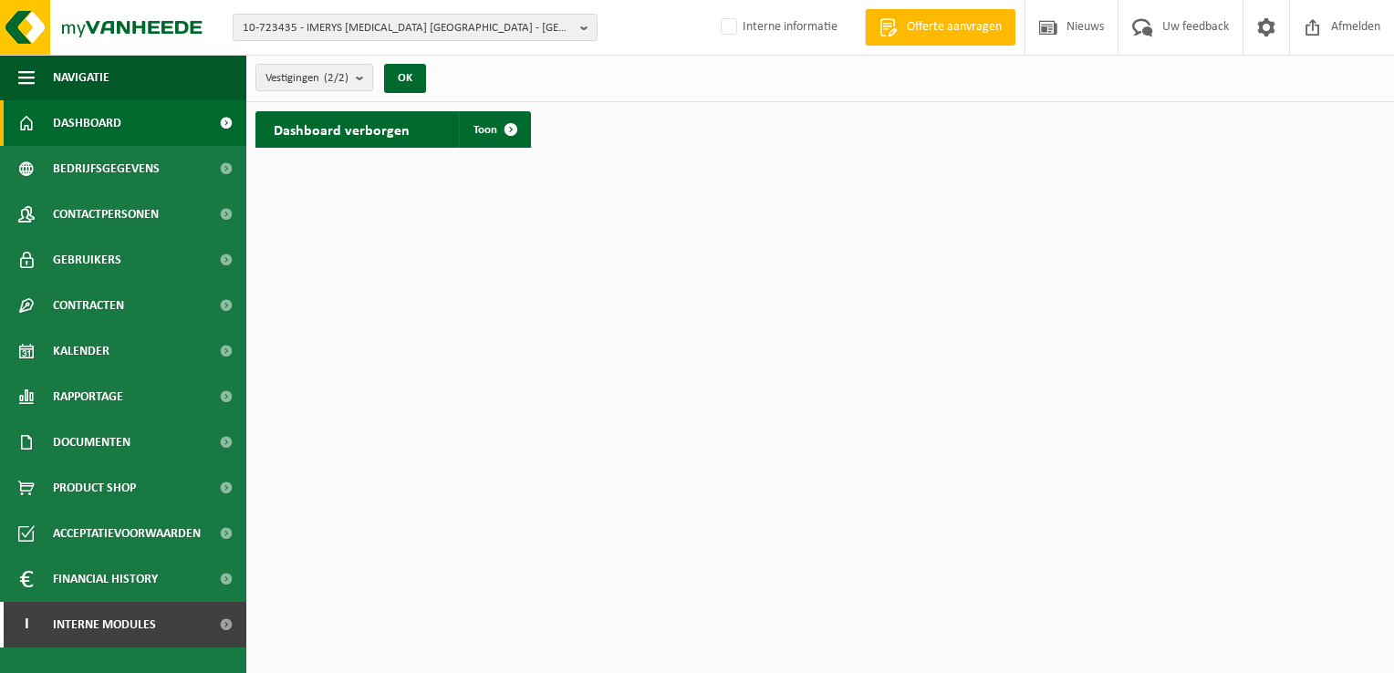
click at [690, 47] on div "10-723435 - IMERYS TALC BELGIUM - GENT 10-723435 - IMERYS TALC BELGIUM - GENT 1…" at bounding box center [697, 28] width 1394 height 56
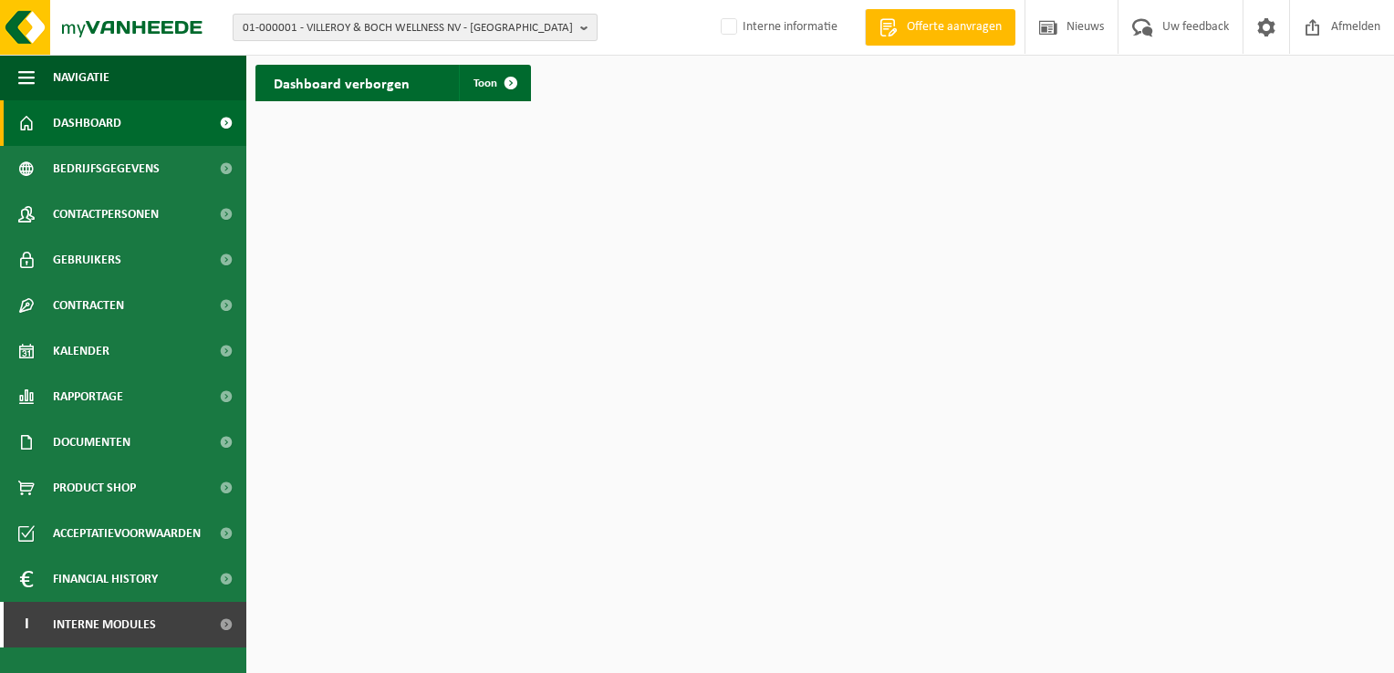
click at [546, 35] on span "01-000001 - VILLEROY & BOCH WELLNESS NV - ROESELARE" at bounding box center [408, 28] width 330 height 27
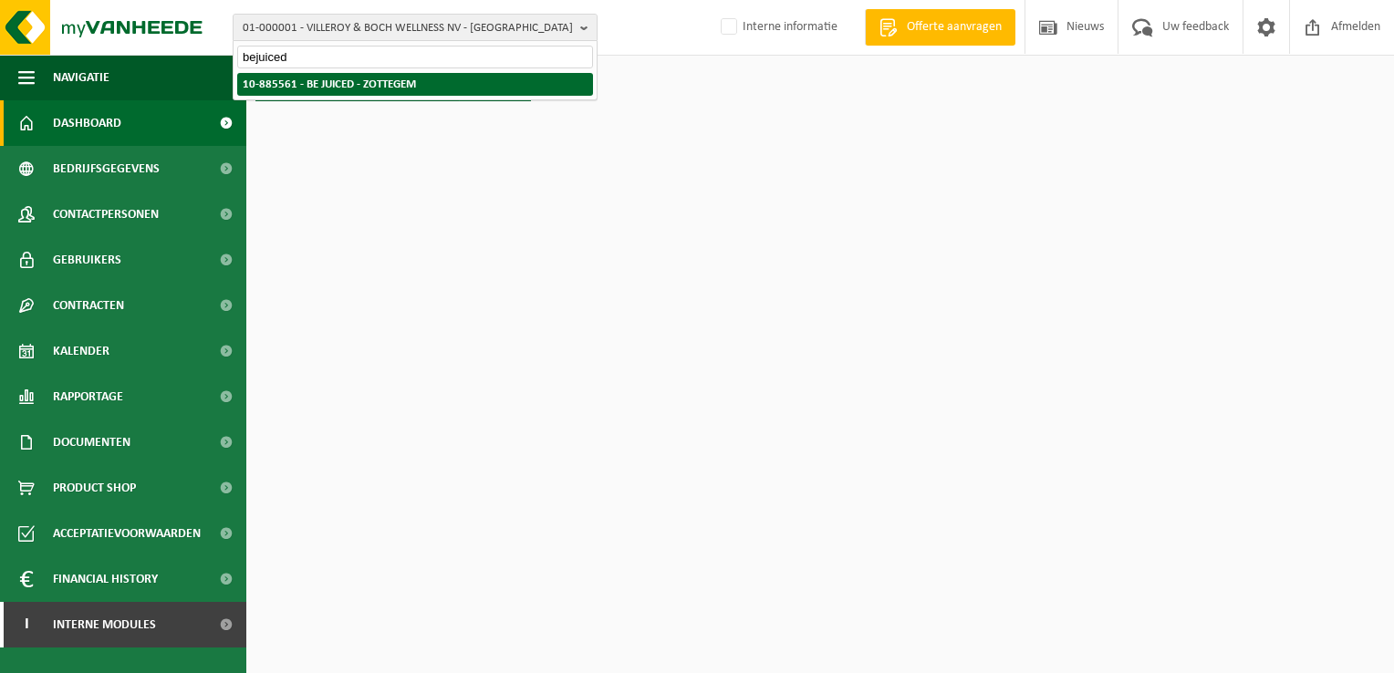
type input "bejuiced"
click at [432, 88] on li "10-885561 - BE JUICED - ZOTTEGEM" at bounding box center [415, 84] width 356 height 23
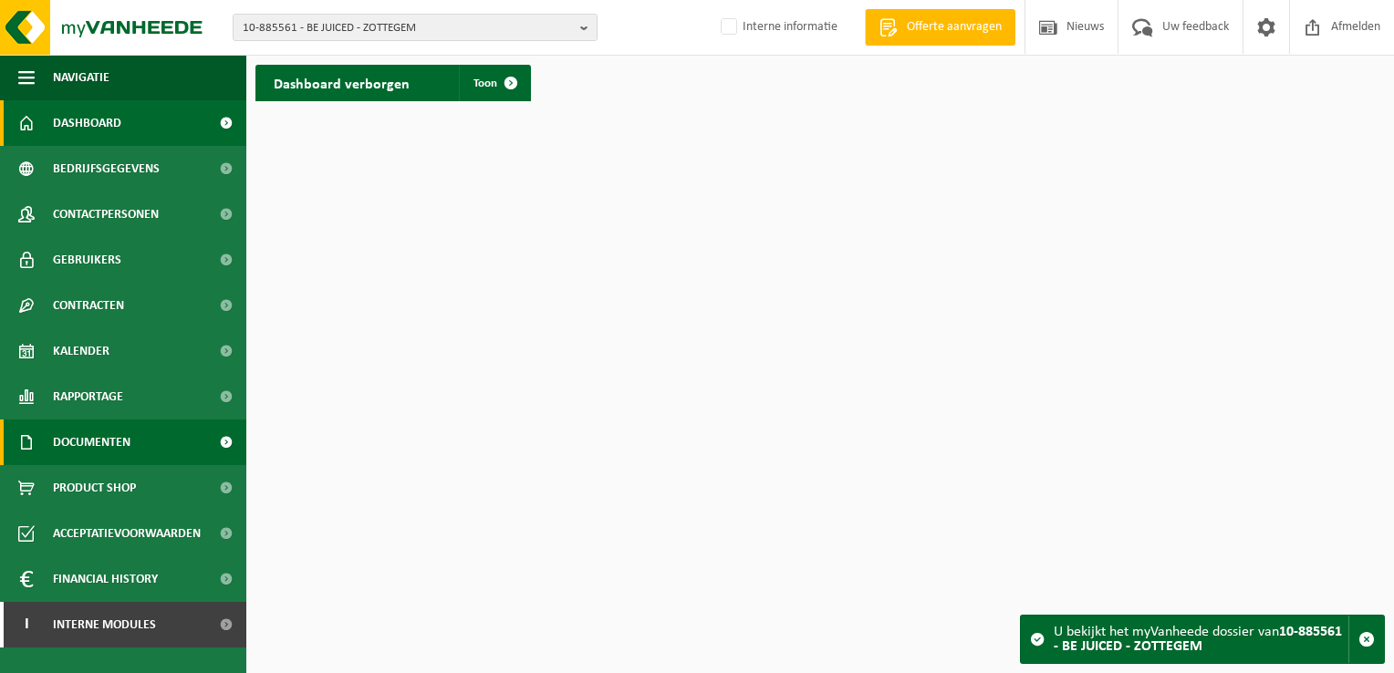
click at [95, 444] on span "Documenten" at bounding box center [92, 443] width 78 height 46
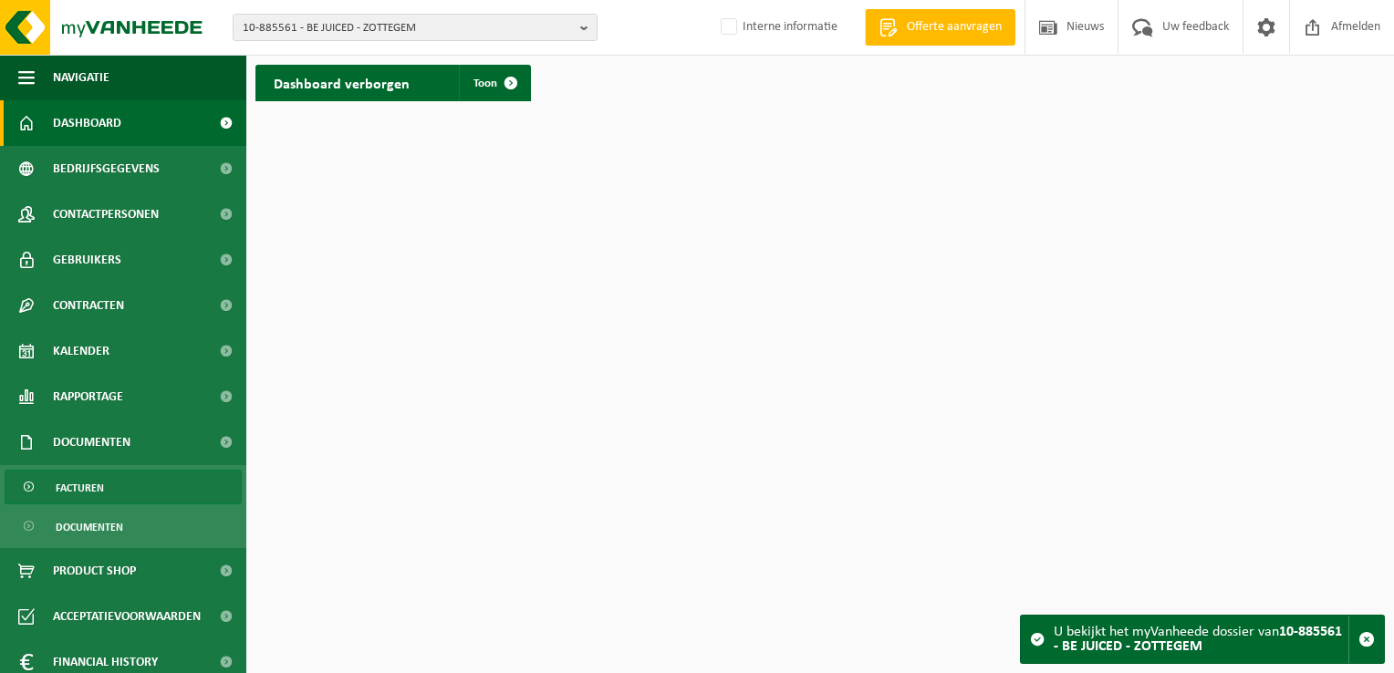
click at [88, 487] on span "Facturen" at bounding box center [80, 488] width 48 height 35
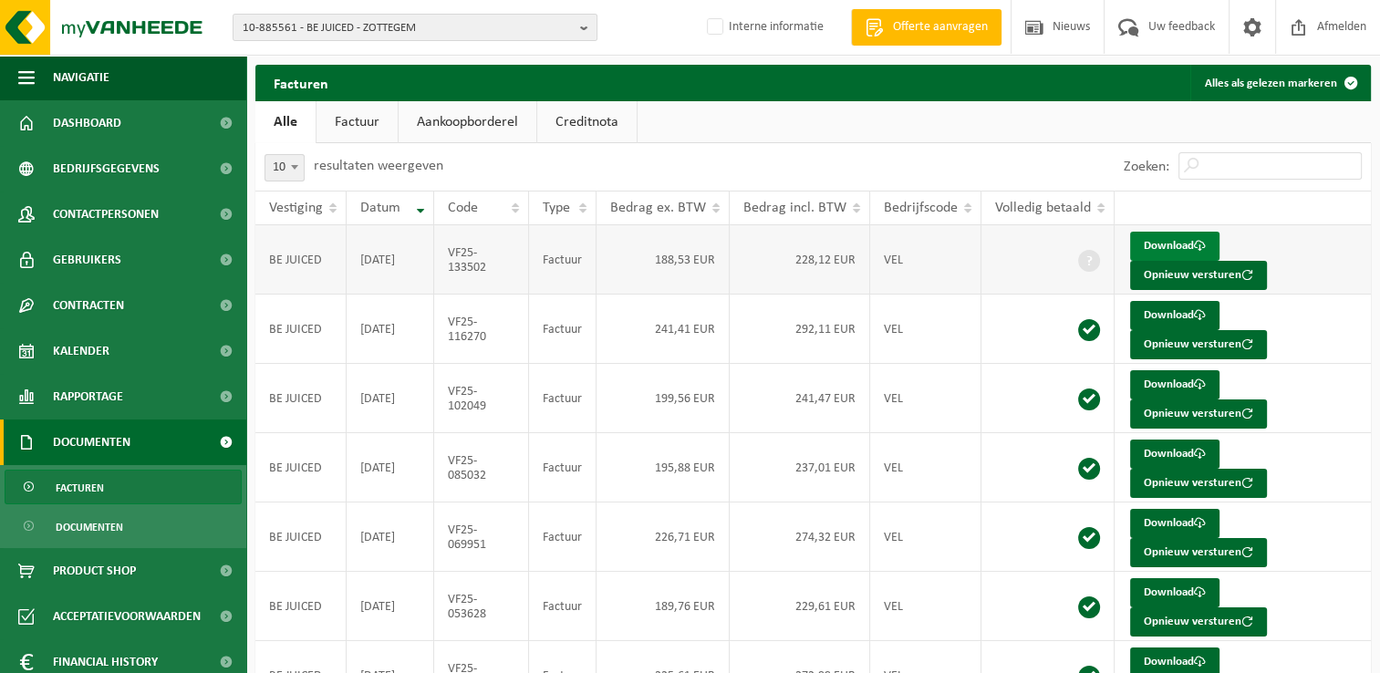
click at [1147, 249] on link "Download" at bounding box center [1174, 246] width 89 height 29
click at [1157, 316] on link "Download" at bounding box center [1174, 315] width 89 height 29
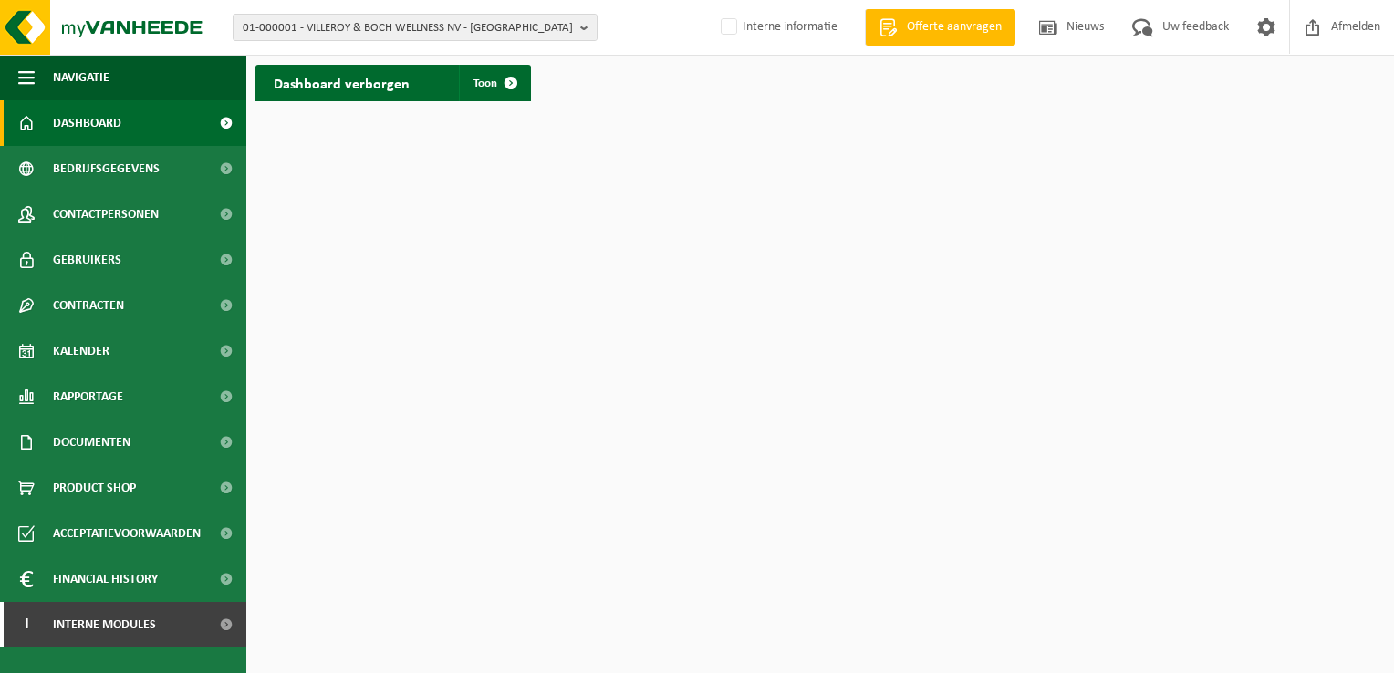
click at [593, 42] on div "01-000001 - VILLEROY & BOCH WELLNESS NV - [GEOGRAPHIC_DATA] 01-000001 - VILLERO…" at bounding box center [697, 28] width 1394 height 56
click at [583, 38] on b "button" at bounding box center [588, 28] width 16 height 26
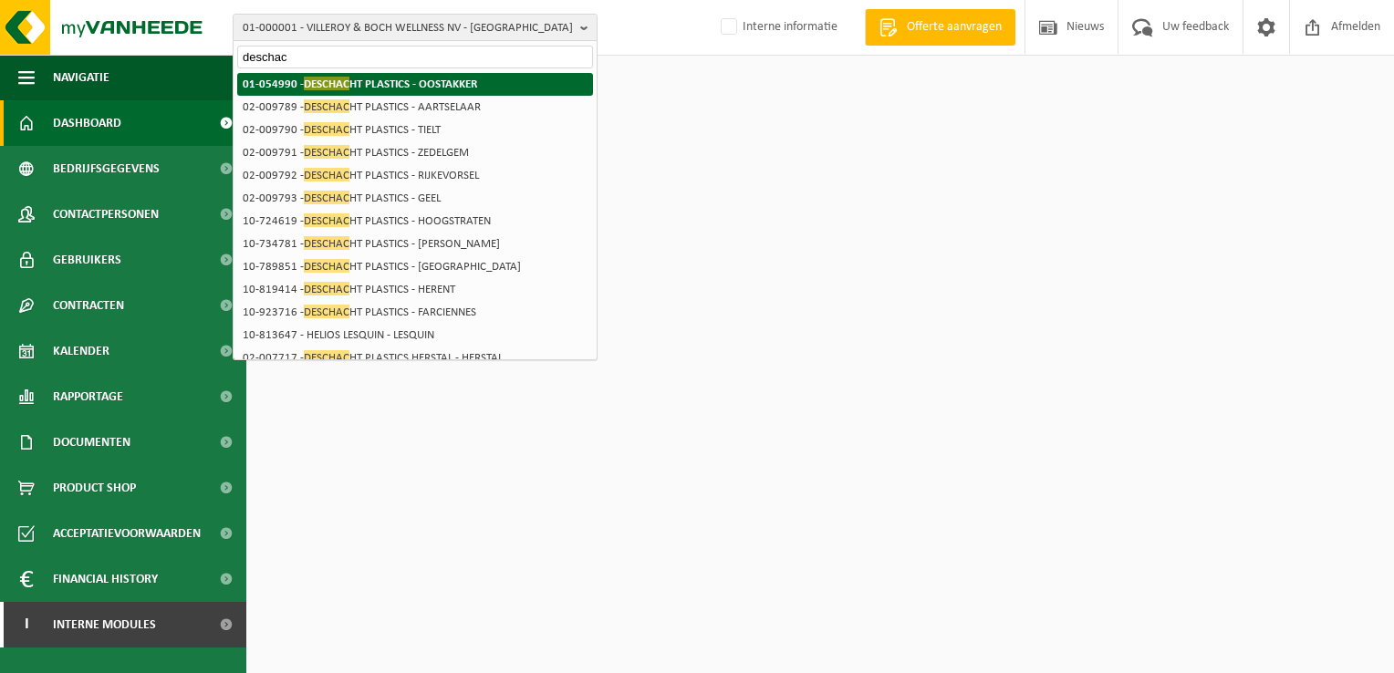
type input "deschac"
click at [504, 78] on li "01-054990 - DESCHAC HT PLASTICS - OOSTAKKER" at bounding box center [415, 84] width 356 height 23
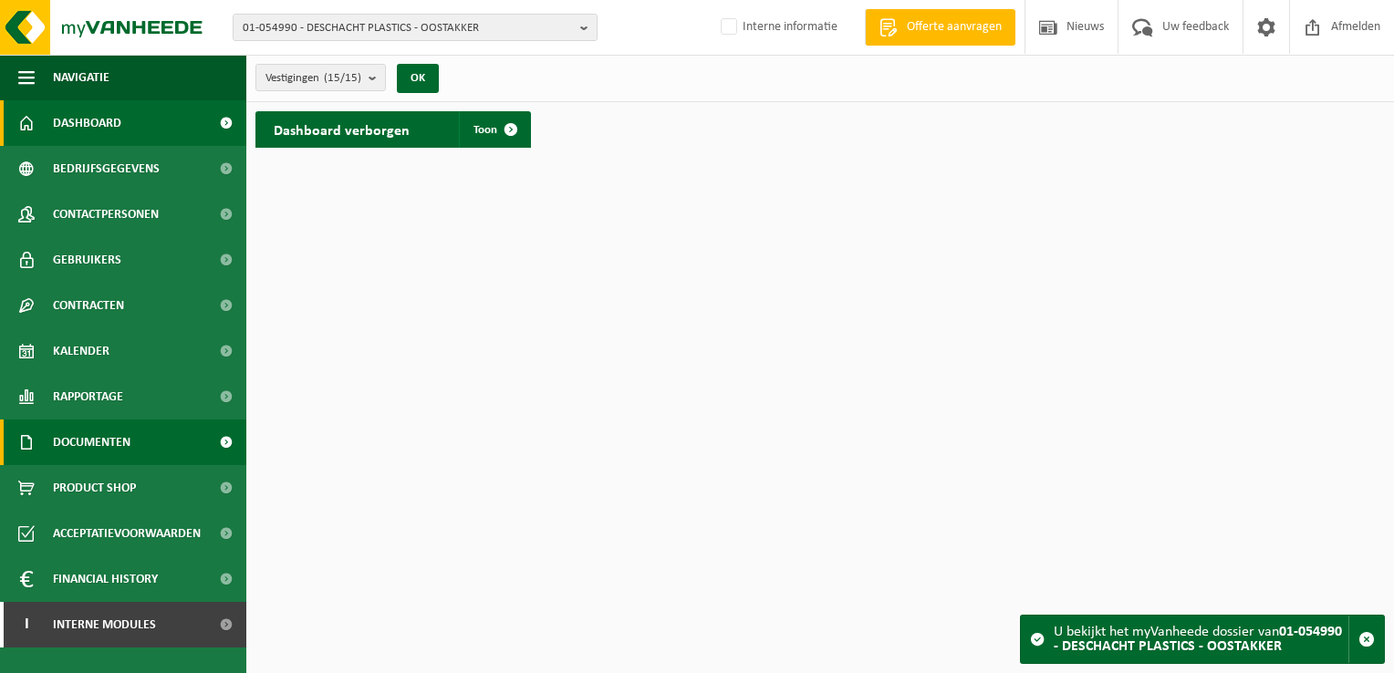
click at [94, 451] on span "Documenten" at bounding box center [92, 443] width 78 height 46
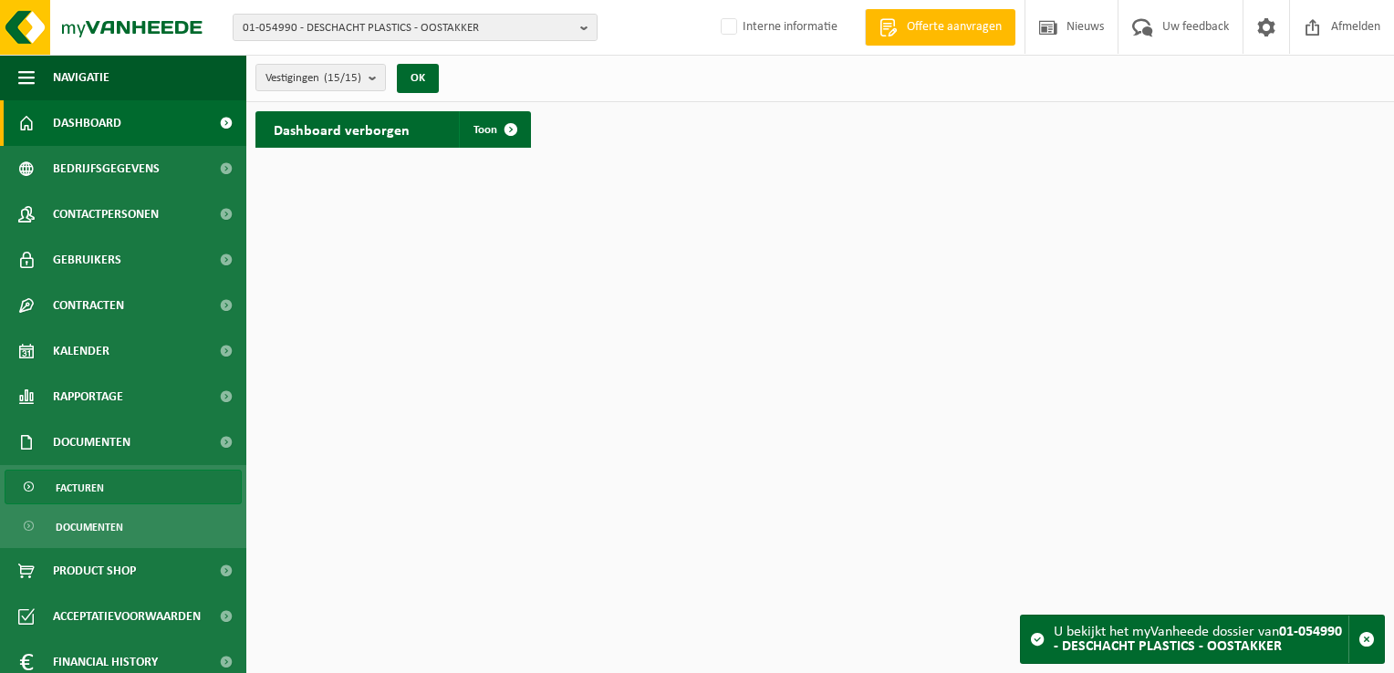
click at [97, 480] on span "Facturen" at bounding box center [80, 488] width 48 height 35
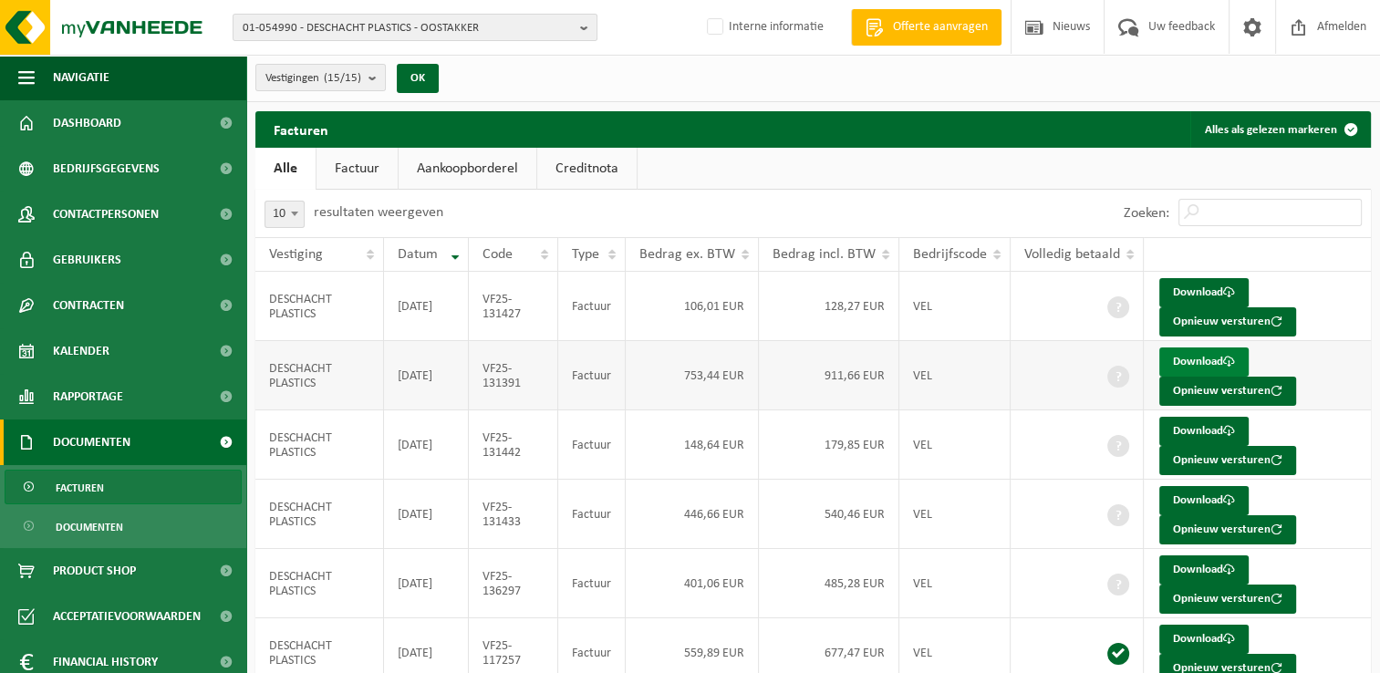
click at [1182, 367] on link "Download" at bounding box center [1203, 362] width 89 height 29
